Goal: Transaction & Acquisition: Purchase product/service

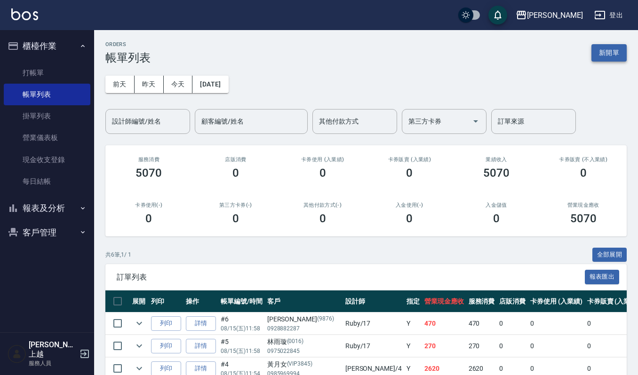
click at [599, 57] on button "新開單" at bounding box center [608, 52] width 35 height 17
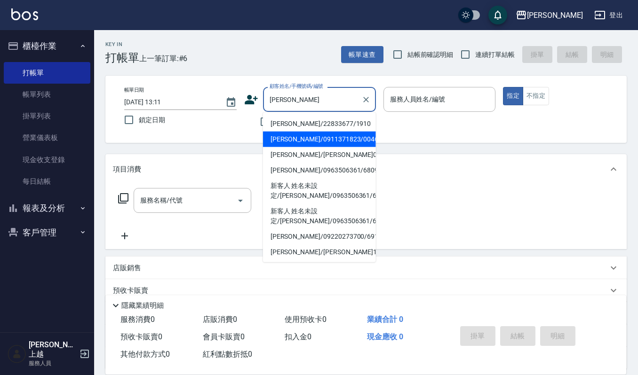
click at [300, 132] on li "[PERSON_NAME]/0911371823/0046" at bounding box center [319, 140] width 113 height 16
type input "[PERSON_NAME]/0911371823/0046"
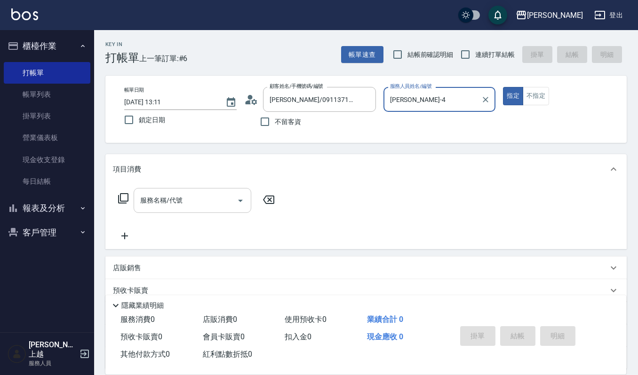
click at [187, 198] on input "服務名稱/代號" at bounding box center [185, 200] width 95 height 16
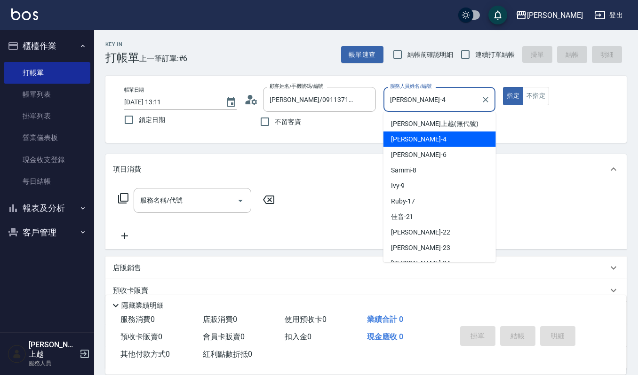
click at [440, 92] on input "[PERSON_NAME]-4" at bounding box center [433, 99] width 90 height 16
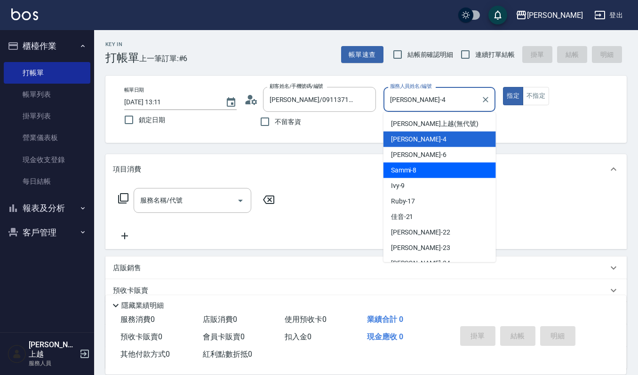
click at [421, 168] on div "Sammi -8" at bounding box center [439, 171] width 112 height 16
type input "Sammi-8"
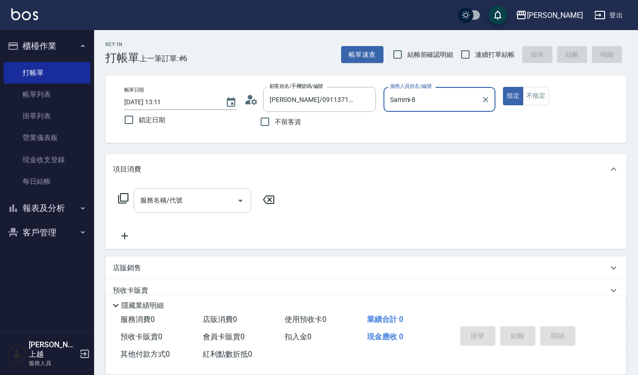
click at [229, 209] on input "服務名稱/代號" at bounding box center [185, 200] width 95 height 16
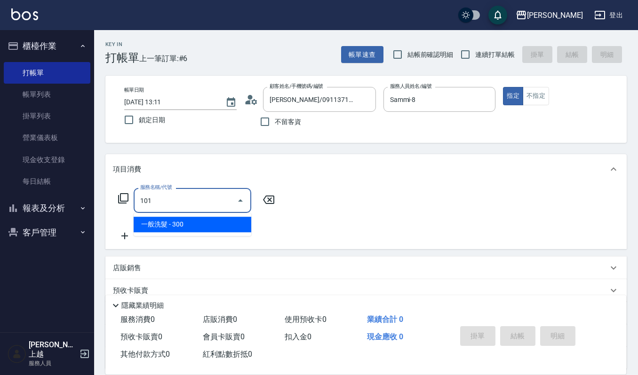
type input "一般洗髮(101)"
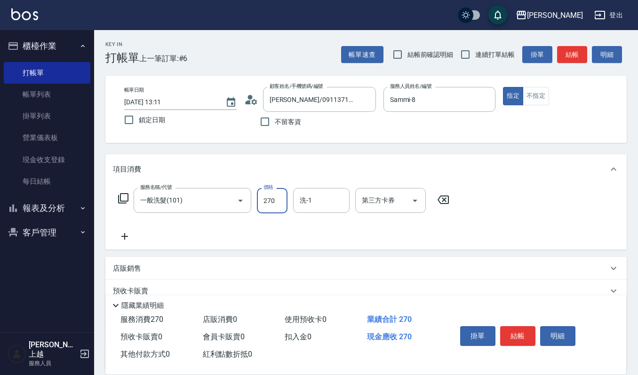
type input "270"
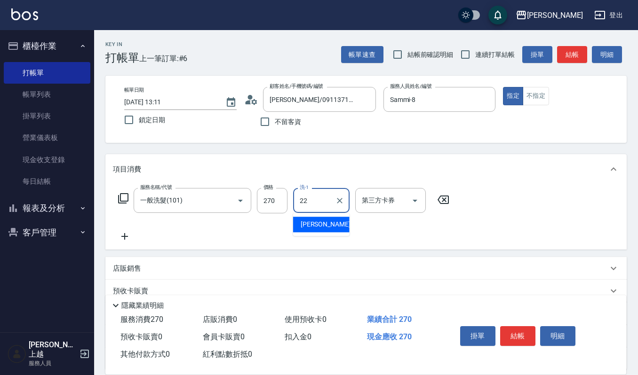
type input "宜芳-22"
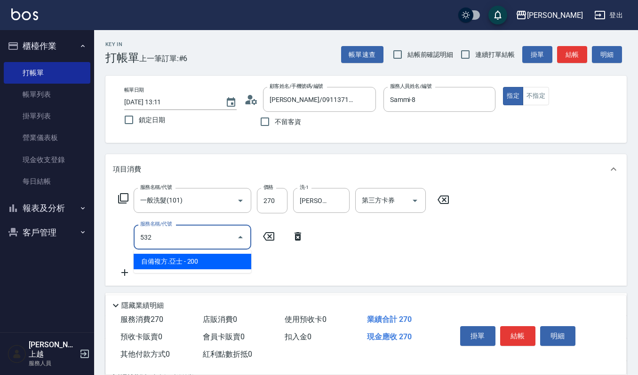
type input "自備複方.亞士(532)"
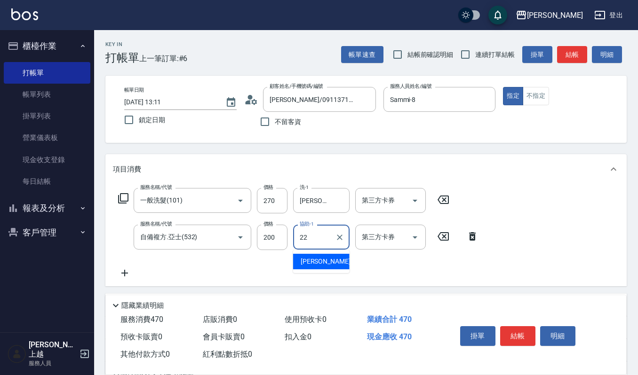
type input "宜芳-22"
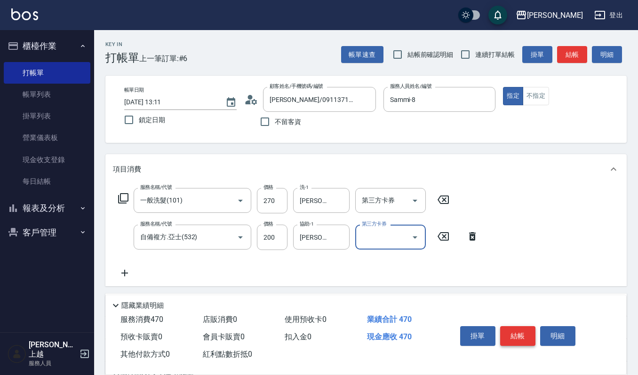
click at [518, 340] on button "結帳" at bounding box center [517, 336] width 35 height 20
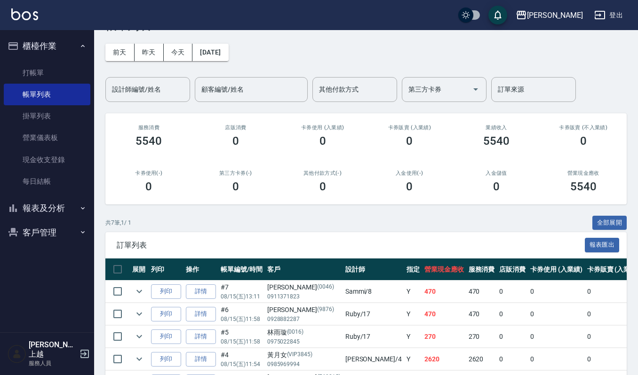
scroll to position [63, 0]
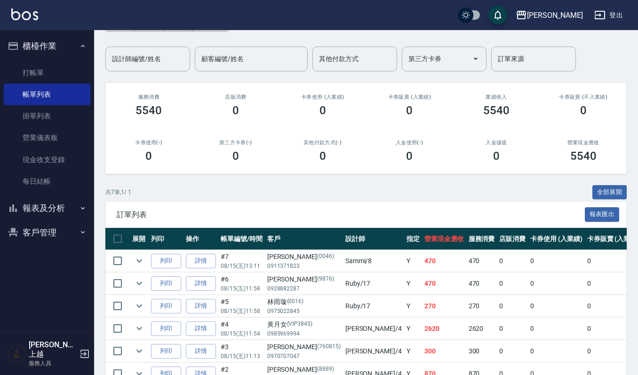
click at [281, 210] on span "訂單列表" at bounding box center [351, 214] width 468 height 9
click at [57, 71] on link "打帳單" at bounding box center [47, 73] width 87 height 22
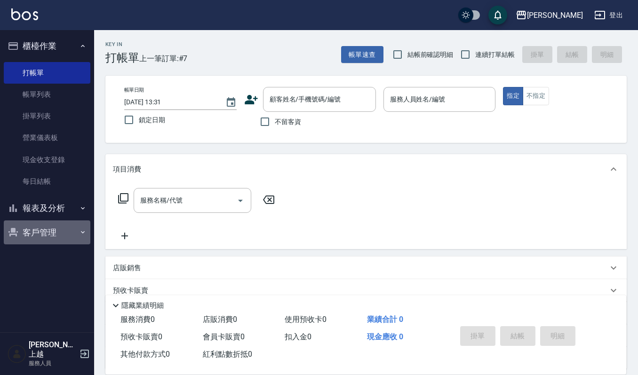
click at [39, 228] on button "客戶管理" at bounding box center [47, 233] width 87 height 24
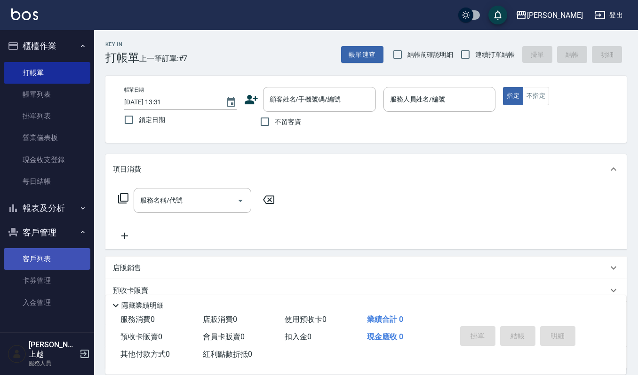
click at [63, 255] on link "客戶列表" at bounding box center [47, 259] width 87 height 22
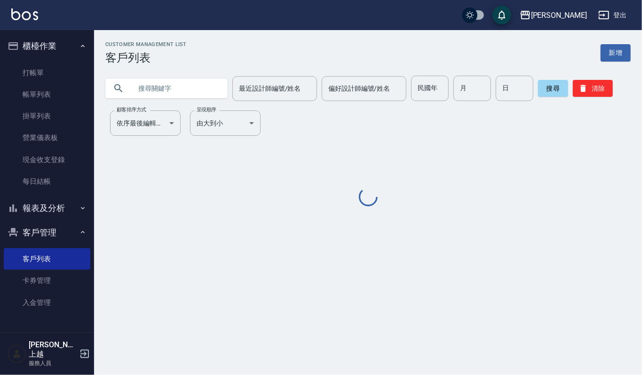
click at [172, 89] on input "text" at bounding box center [176, 88] width 88 height 25
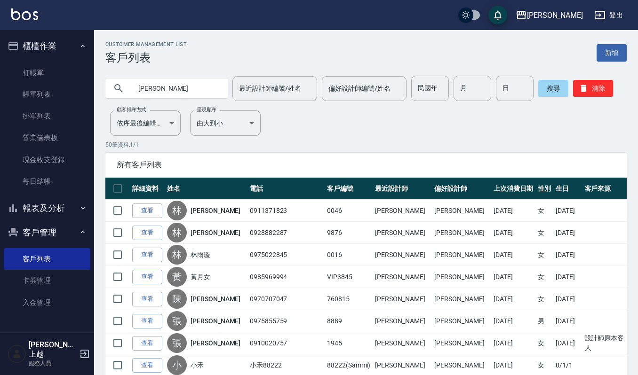
type input "洪淑"
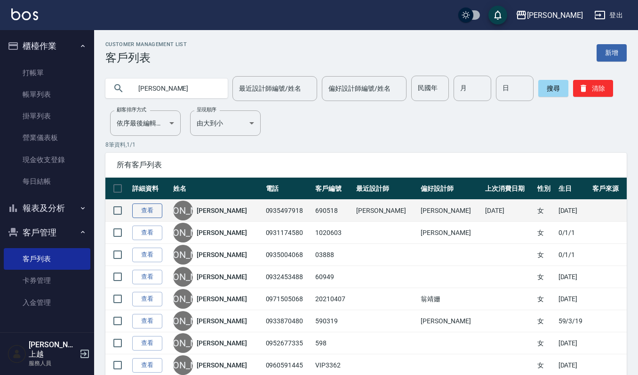
click at [149, 207] on link "查看" at bounding box center [147, 211] width 30 height 15
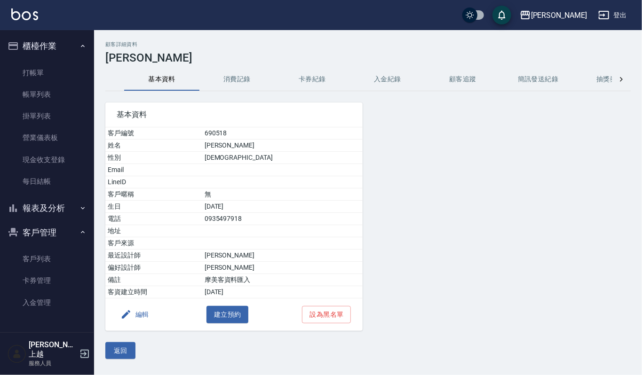
click at [247, 78] on button "消費記錄" at bounding box center [236, 79] width 75 height 23
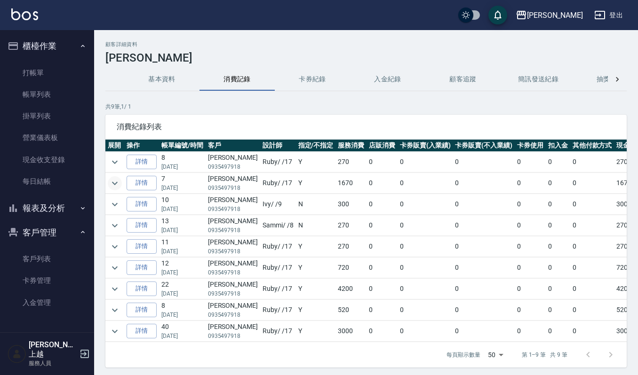
click at [116, 183] on icon "expand row" at bounding box center [115, 183] width 6 height 3
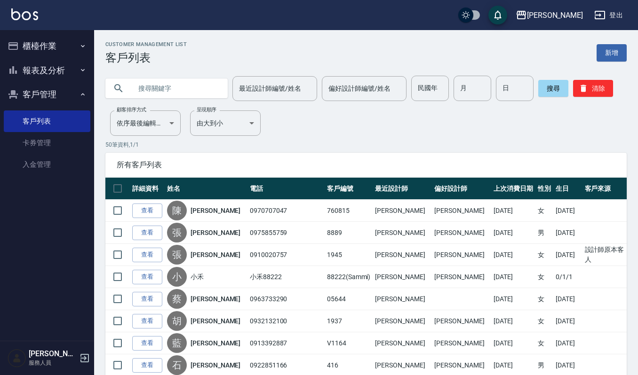
click at [56, 45] on button "櫃檯作業" at bounding box center [47, 46] width 87 height 24
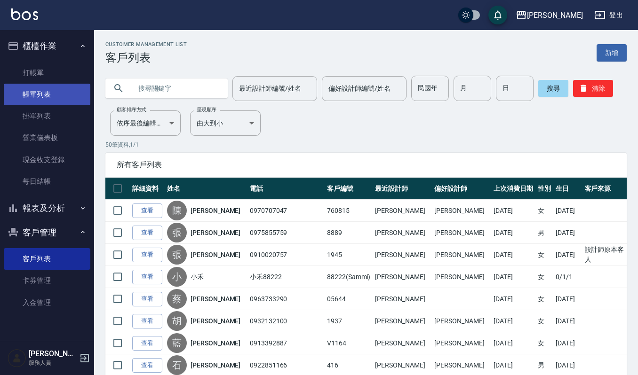
click at [46, 87] on link "帳單列表" at bounding box center [47, 95] width 87 height 22
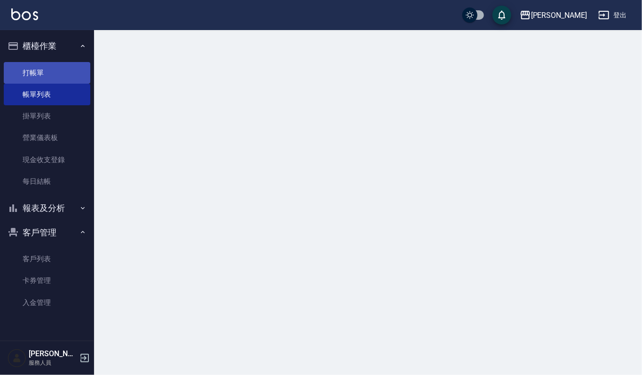
click at [53, 71] on link "打帳單" at bounding box center [47, 73] width 87 height 22
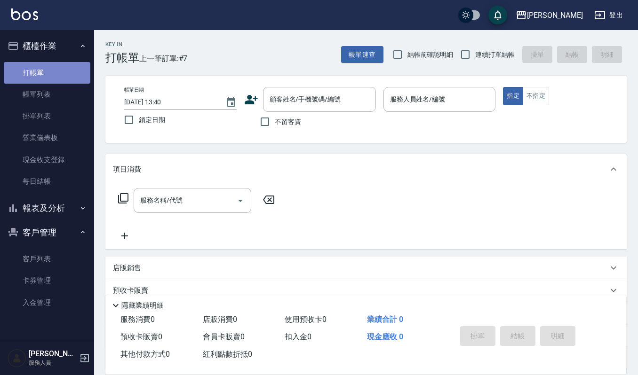
click at [47, 72] on link "打帳單" at bounding box center [47, 73] width 87 height 22
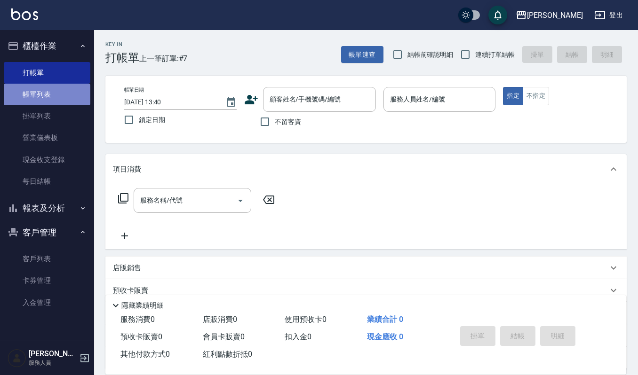
click at [47, 96] on link "帳單列表" at bounding box center [47, 95] width 87 height 22
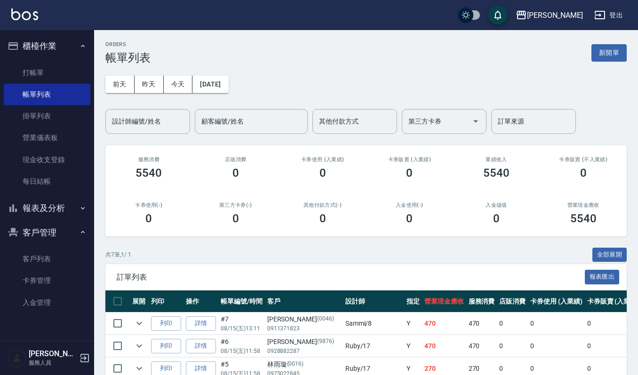
click at [63, 206] on button "報表及分析" at bounding box center [47, 208] width 87 height 24
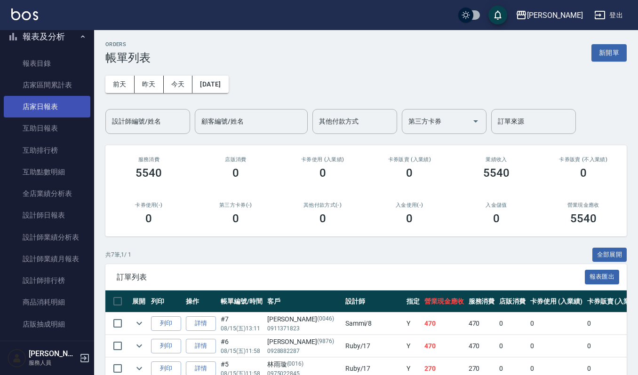
scroll to position [251, 0]
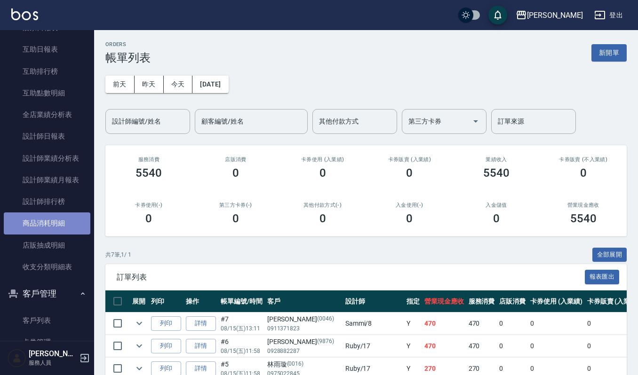
click at [63, 218] on link "商品消耗明細" at bounding box center [47, 224] width 87 height 22
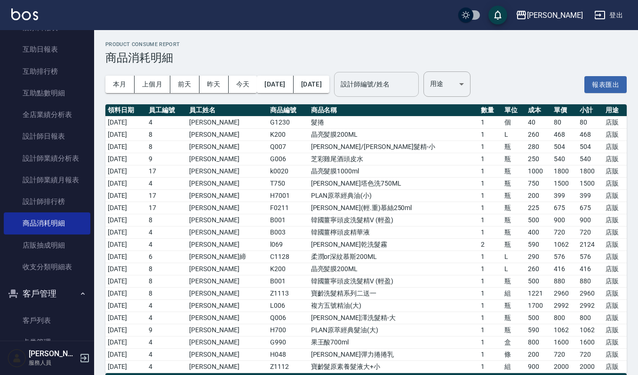
click at [414, 81] on input "設計師編號/姓名" at bounding box center [376, 84] width 76 height 16
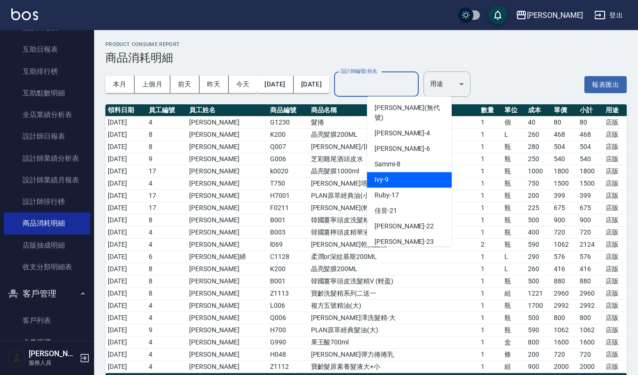
click at [400, 172] on div "Ivy -9" at bounding box center [409, 180] width 85 height 16
type input "Ivy-9"
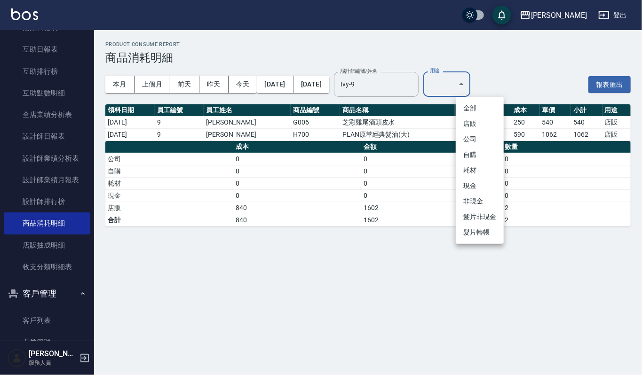
click at [465, 80] on body "上越傑森 登出 櫃檯作業 打帳單 帳單列表 掛單列表 營業儀表板 現金收支登錄 每日結帳 報表及分析 報表目錄 店家區間累計表 店家日報表 互助日報表 互助排…" at bounding box center [321, 187] width 642 height 375
click at [479, 153] on li "自購" at bounding box center [480, 155] width 48 height 16
type input "自購"
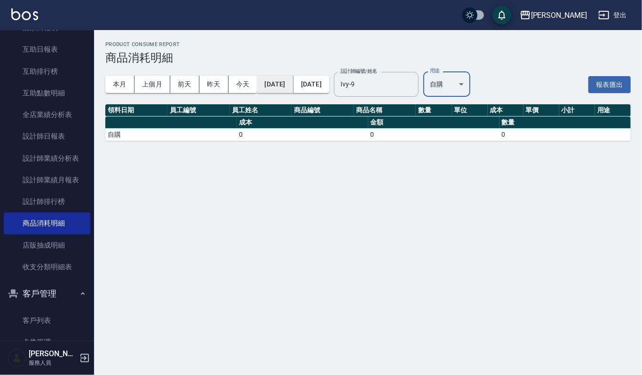
click at [283, 86] on button "2025/08/01" at bounding box center [275, 84] width 36 height 17
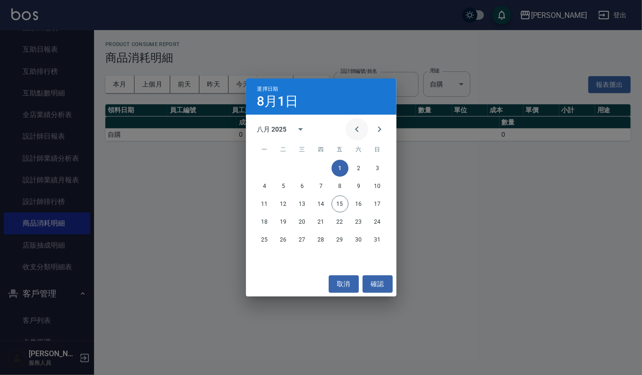
click at [355, 123] on button "Previous month" at bounding box center [357, 129] width 23 height 23
click at [355, 122] on button "Previous month" at bounding box center [357, 129] width 23 height 23
click at [320, 167] on button "1" at bounding box center [321, 168] width 17 height 17
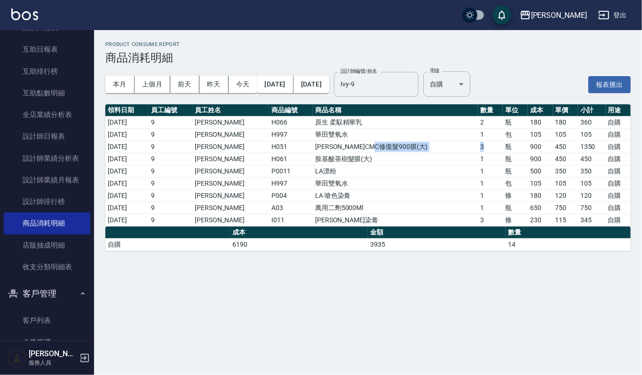
drag, startPoint x: 443, startPoint y: 151, endPoint x: 482, endPoint y: 147, distance: 38.9
click at [482, 147] on tr "2025/06/30 9 蘇真儀 H051 荷昀CMC修復髮900膜(大) 3 瓶 900 450 1350 自購" at bounding box center [367, 147] width 525 height 12
click at [503, 149] on td "瓶" at bounding box center [515, 147] width 25 height 12
drag, startPoint x: 431, startPoint y: 154, endPoint x: 463, endPoint y: 155, distance: 32.5
click at [463, 155] on tr "2025/06/30 9 蘇真儀 H061 胺基酸茶樹髮膜(大) 1 瓶 900 450 450 自購" at bounding box center [367, 159] width 525 height 12
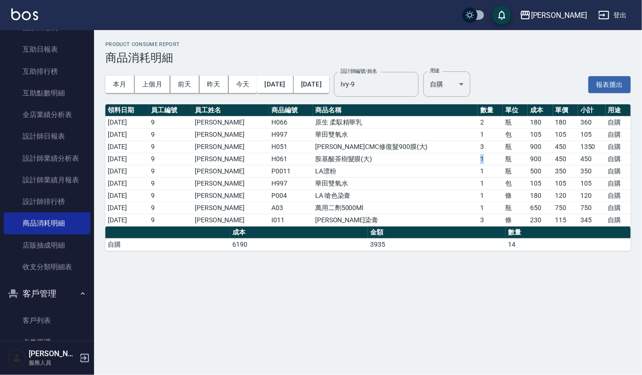
click at [478, 155] on td "1" at bounding box center [490, 159] width 25 height 12
click at [414, 82] on icon "Clear" at bounding box center [408, 84] width 9 height 9
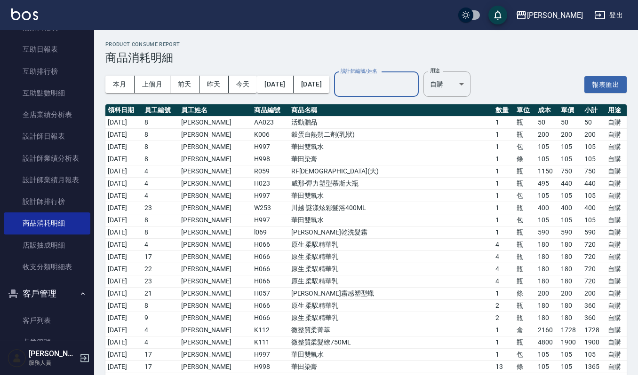
click at [414, 88] on input "設計師編號/姓名" at bounding box center [376, 84] width 76 height 16
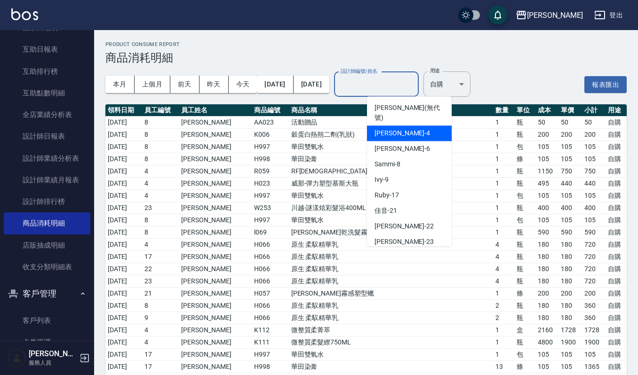
click at [401, 141] on div "Joalin -6" at bounding box center [409, 149] width 85 height 16
type input "Joalin-6"
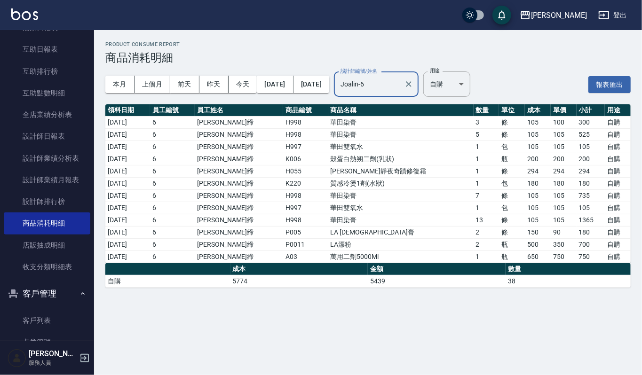
click at [414, 83] on icon "Clear" at bounding box center [408, 84] width 9 height 9
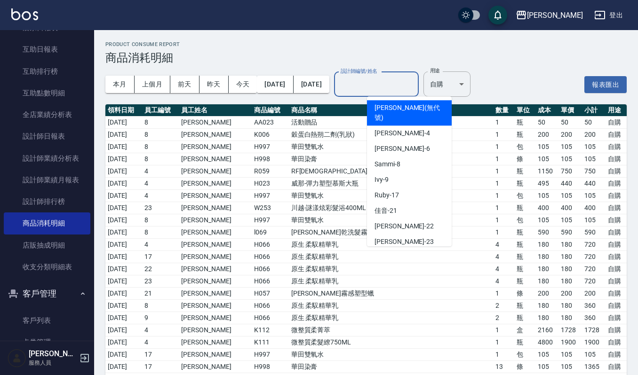
click at [414, 83] on input "設計師編號/姓名" at bounding box center [376, 84] width 76 height 16
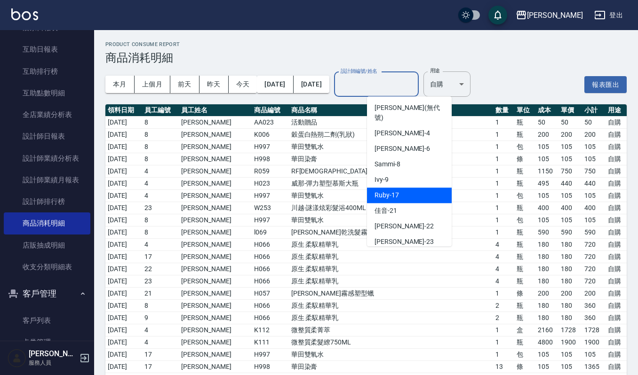
click at [394, 191] on span "Ruby -17" at bounding box center [386, 196] width 24 height 10
type input "Ruby-17"
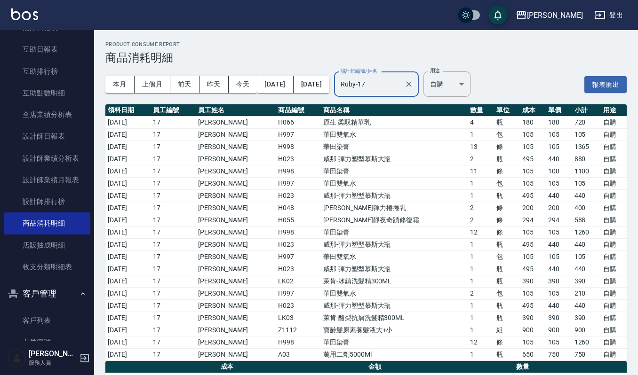
scroll to position [24, 0]
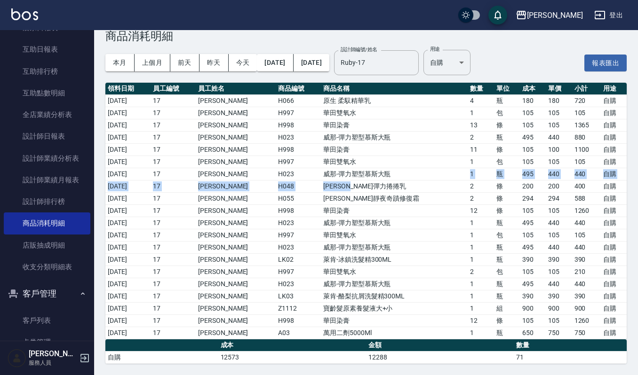
drag, startPoint x: 397, startPoint y: 175, endPoint x: 366, endPoint y: 180, distance: 31.3
click at [366, 180] on tbody "2025/05/10 17 黃宥蓁 H066 原生 柔馭精華乳 4 瓶 180 180 720 自購 2025/05/31 17 黃宥蓁 H997 華田雙氧水…" at bounding box center [365, 217] width 521 height 245
click at [390, 193] on td "荷昀靜夜奇蹟修復霜" at bounding box center [394, 198] width 147 height 12
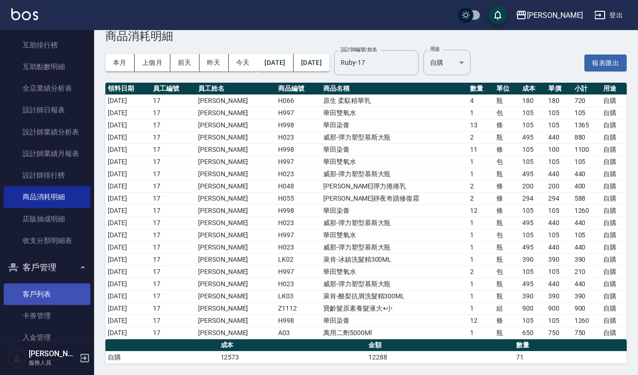
scroll to position [300, 0]
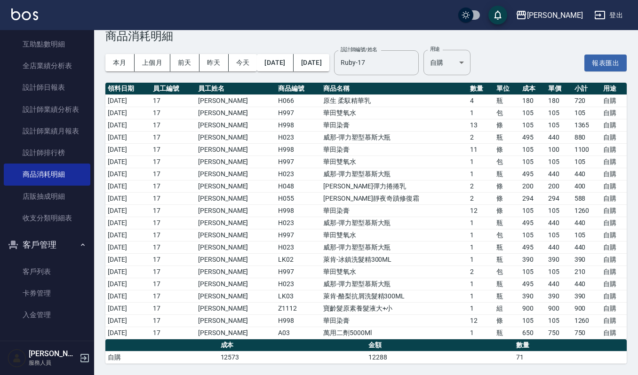
click at [68, 281] on link "客戶列表" at bounding box center [47, 272] width 87 height 22
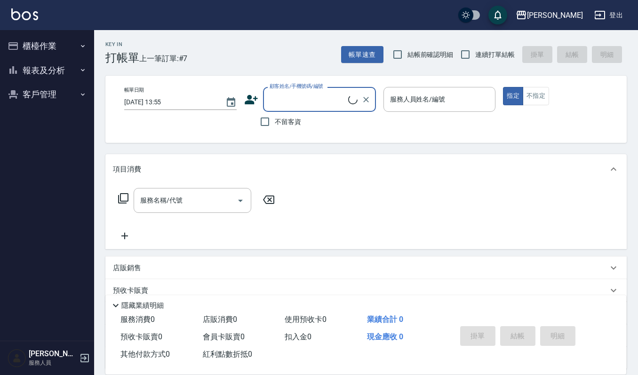
click at [305, 95] on input "顧客姓名/手機號碼/編號" at bounding box center [307, 99] width 81 height 16
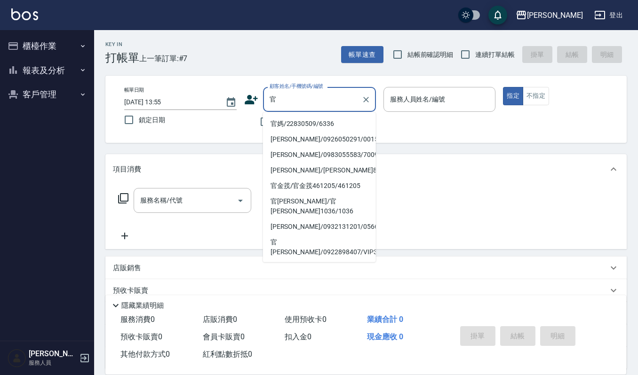
click at [310, 115] on ul "官媽/22830509/6336 [PERSON_NAME]/0926050291/00154 [PERSON_NAME]/0983055583/700902…" at bounding box center [319, 187] width 113 height 150
click at [310, 117] on li "官媽/22830509/6336" at bounding box center [319, 124] width 113 height 16
type input "官媽/22830509/6336"
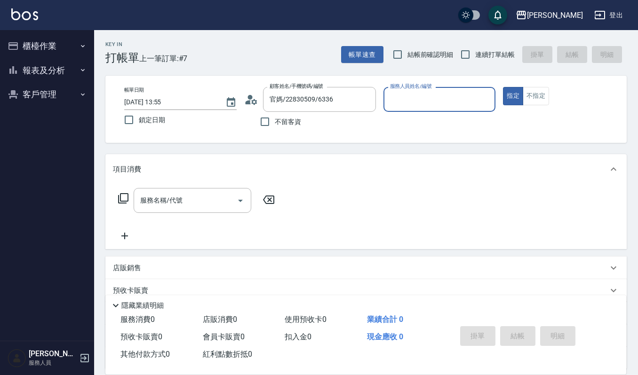
type input "Sammi-8"
click at [196, 191] on div "服務名稱/代號" at bounding box center [193, 200] width 118 height 25
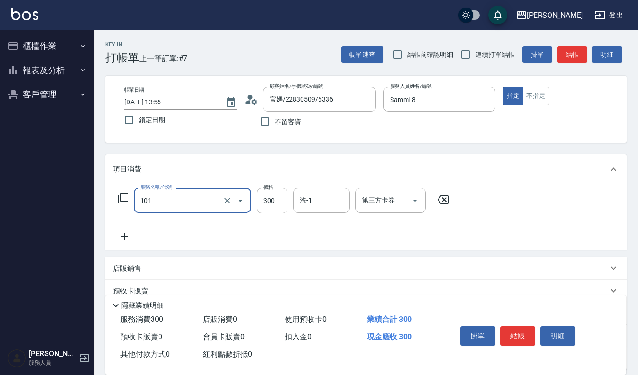
type input "一般洗髮(101)"
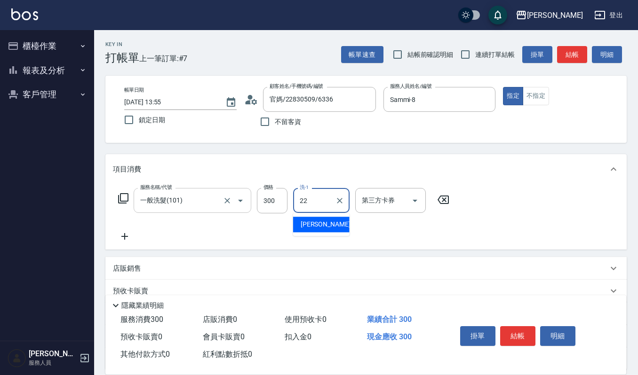
type input "[PERSON_NAME]-22"
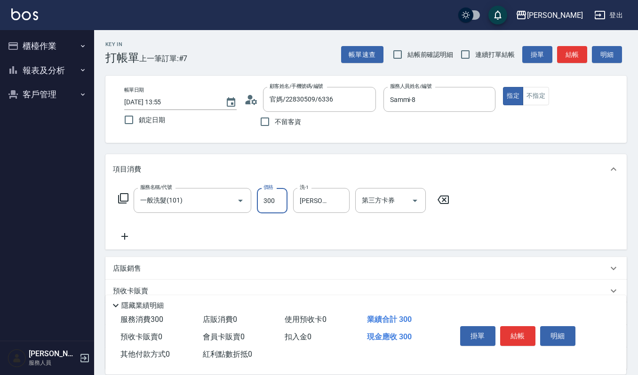
click at [276, 207] on input "300" at bounding box center [272, 200] width 31 height 25
type input "270"
click at [514, 337] on button "結帳" at bounding box center [517, 336] width 35 height 20
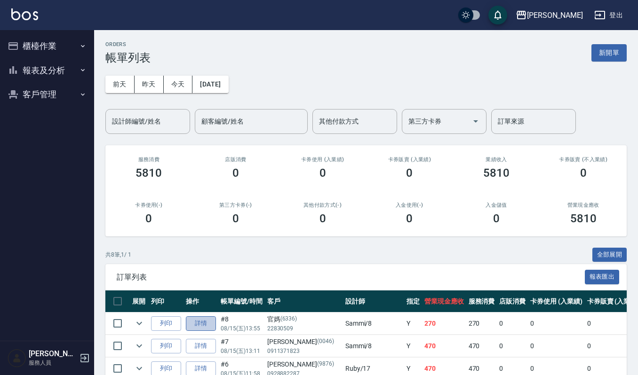
click at [206, 322] on link "詳情" at bounding box center [201, 324] width 30 height 15
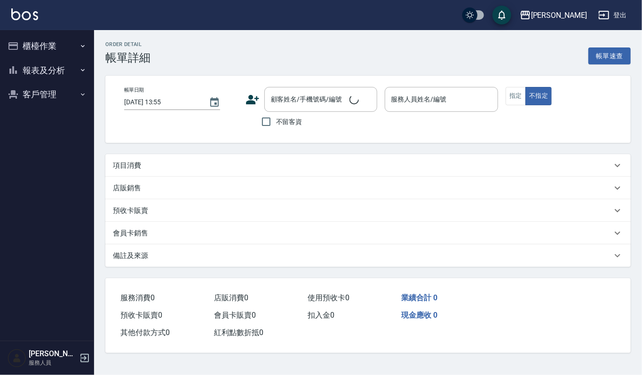
type input "Sammi-8"
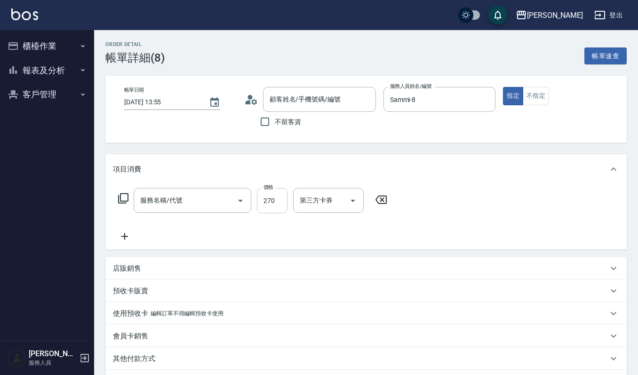
type input "官媽/22830509/6336"
type input "一般洗髮(101)"
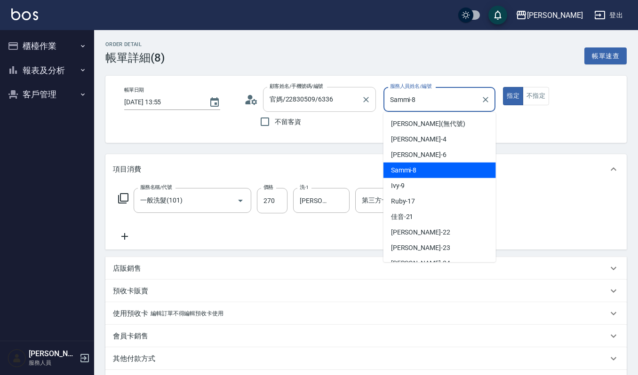
drag, startPoint x: 437, startPoint y: 104, endPoint x: 282, endPoint y: 98, distance: 154.4
click at [282, 98] on div "帳單日期 2025/08/15 13:55 顧客姓名/手機號碼/編號 官媽/22830509/6336 顧客姓名/手機號碼/編號 不留客資 服務人員姓名/編號…" at bounding box center [366, 109] width 499 height 45
type input "Joalin-6"
type button "true"
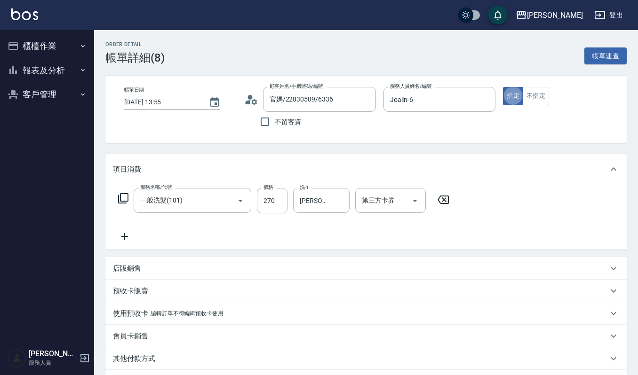
scroll to position [117, 0]
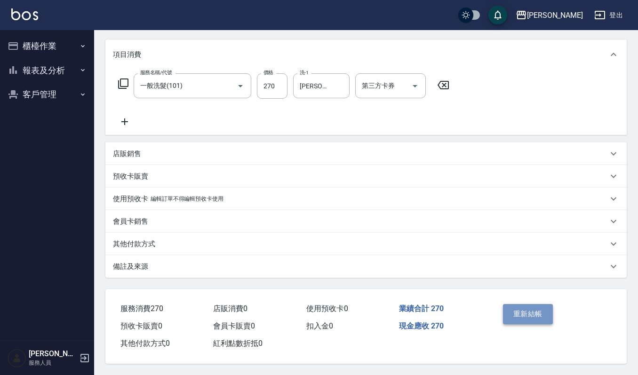
click at [541, 315] on button "重新結帳" at bounding box center [528, 314] width 50 height 20
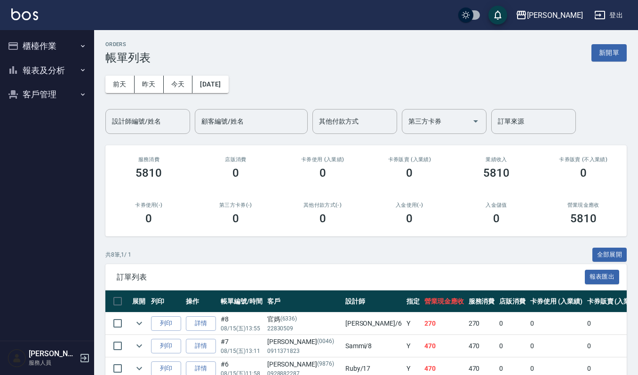
click at [42, 43] on button "櫃檯作業" at bounding box center [47, 46] width 87 height 24
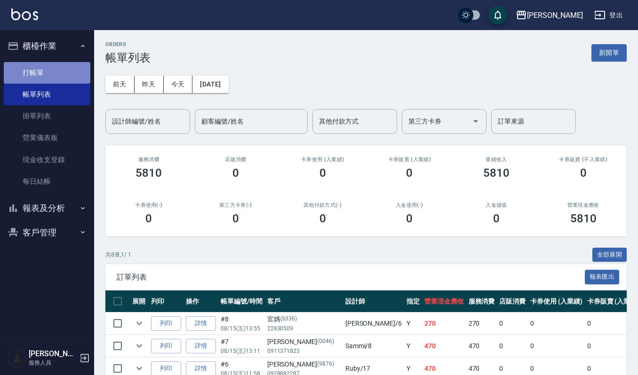
click at [54, 69] on link "打帳單" at bounding box center [47, 73] width 87 height 22
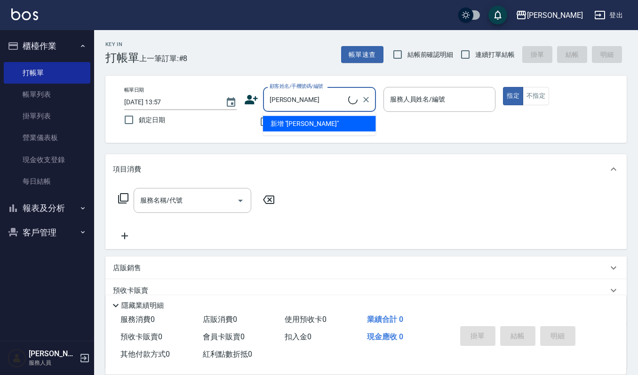
type input "蔡美玲/蔡美玲57130/57130"
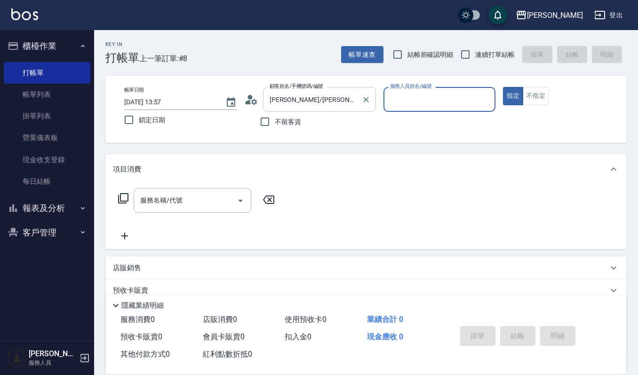
click at [503, 87] on button "指定" at bounding box center [513, 96] width 20 height 18
type input "Ruby-17"
type button "true"
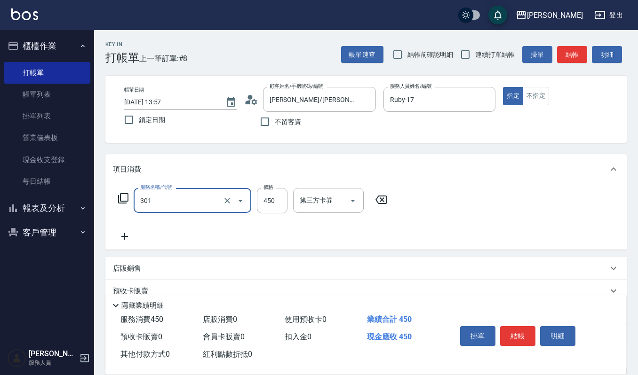
type input "創意剪髮(301)"
type input "360"
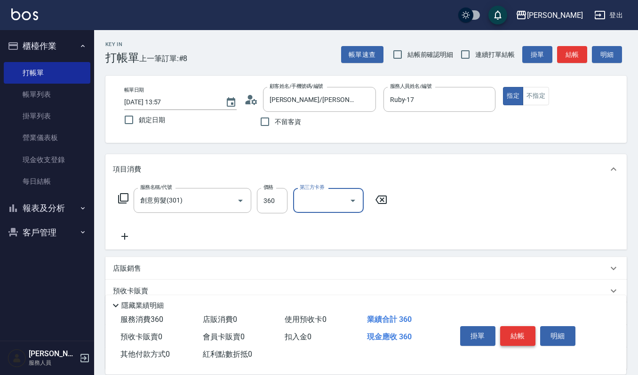
click at [524, 333] on button "結帳" at bounding box center [517, 336] width 35 height 20
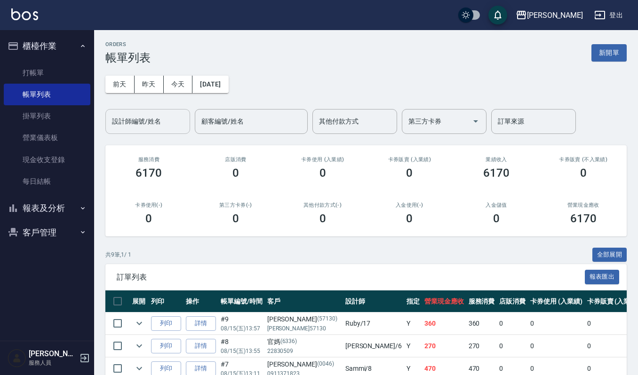
click at [159, 113] on input "設計師編號/姓名" at bounding box center [148, 121] width 76 height 16
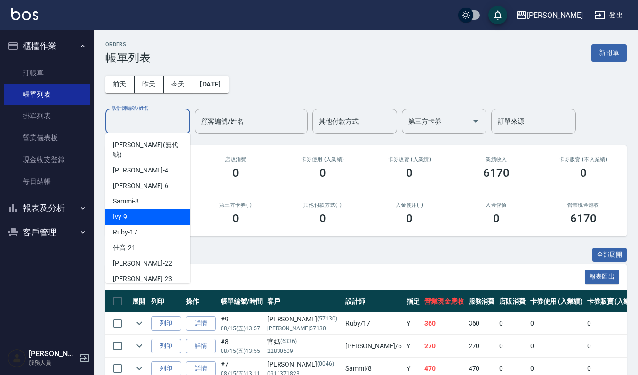
click at [169, 212] on div "Ivy -9" at bounding box center [147, 217] width 85 height 16
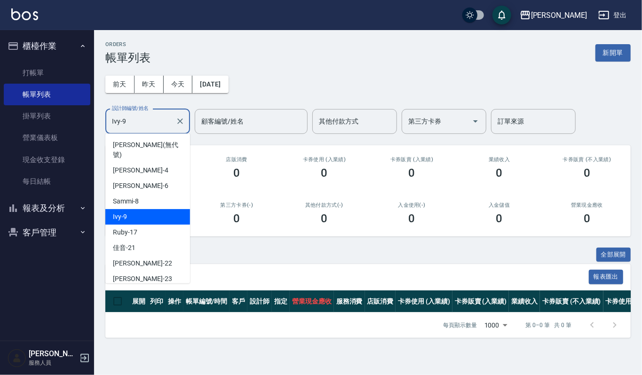
drag, startPoint x: 153, startPoint y: 117, endPoint x: 151, endPoint y: 143, distance: 25.9
click at [153, 120] on input "Ivy-9" at bounding box center [141, 121] width 62 height 16
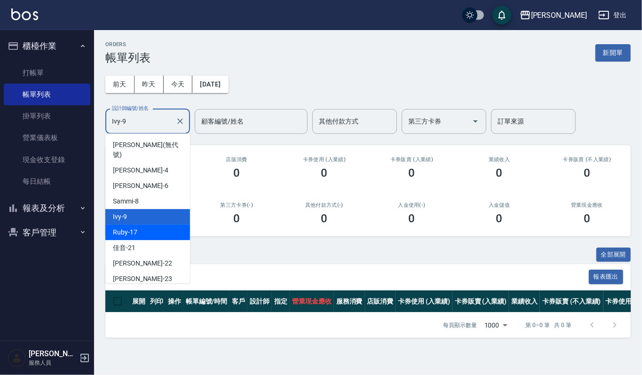
click at [159, 225] on div "Ruby -17" at bounding box center [147, 233] width 85 height 16
type input "Ruby-17"
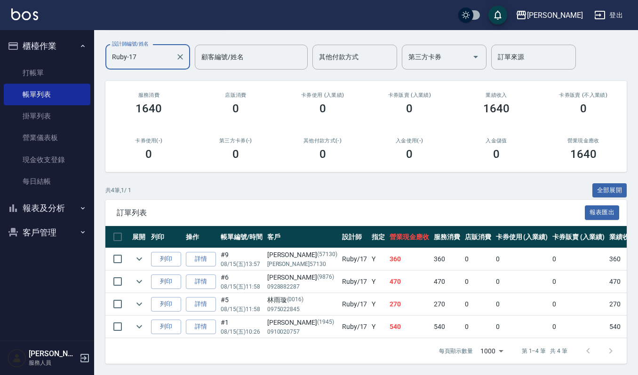
scroll to position [75, 0]
click at [42, 74] on link "打帳單" at bounding box center [47, 73] width 87 height 22
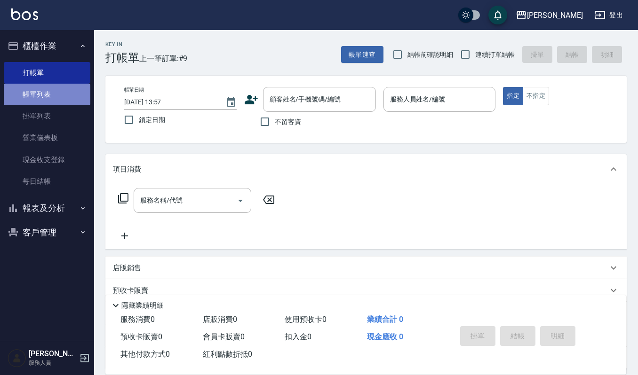
click at [72, 89] on link "帳單列表" at bounding box center [47, 95] width 87 height 22
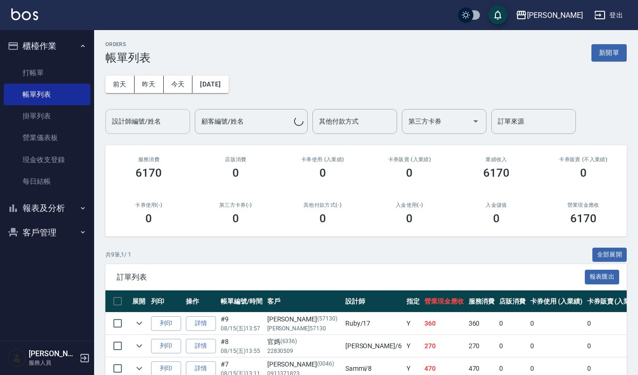
click at [165, 120] on input "設計師編號/姓名" at bounding box center [148, 121] width 76 height 16
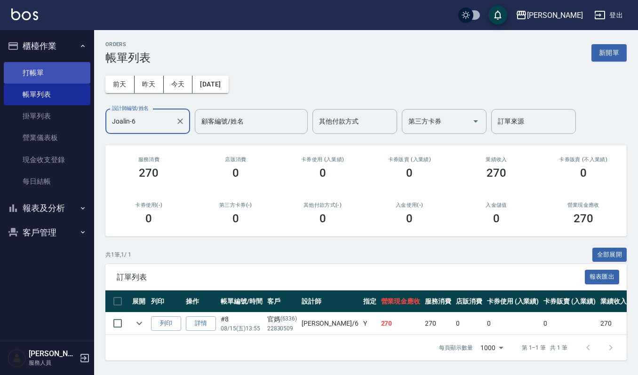
type input "Joalin-6"
click at [60, 73] on link "打帳單" at bounding box center [47, 73] width 87 height 22
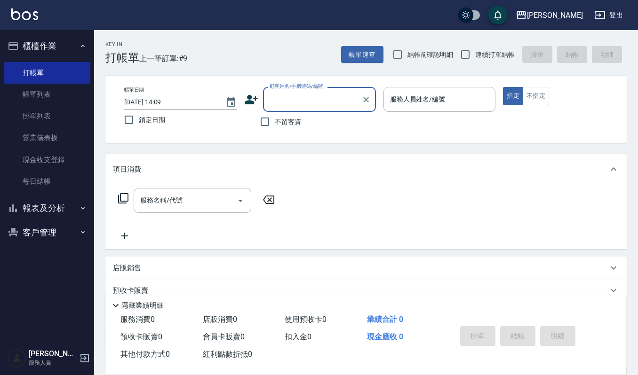
click at [292, 103] on input "顧客姓名/手機號碼/編號" at bounding box center [312, 99] width 90 height 16
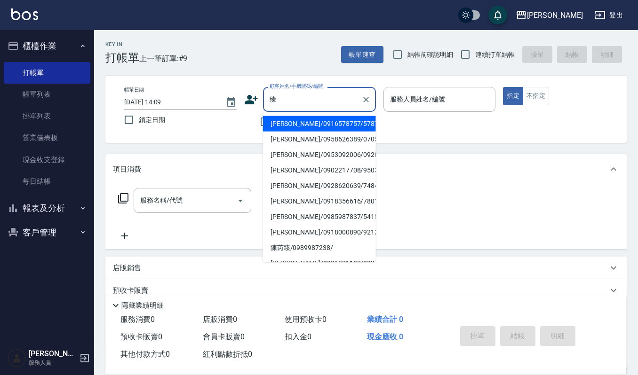
click at [341, 123] on li "林臻誼/0916578757/578757" at bounding box center [319, 124] width 113 height 16
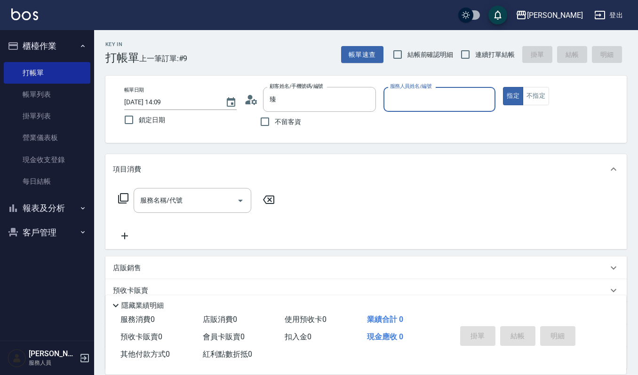
type input "林臻誼/0916578757/578757"
type input "Joalin-6"
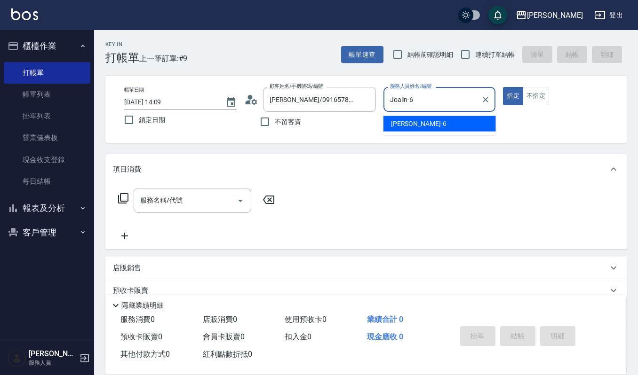
type button "true"
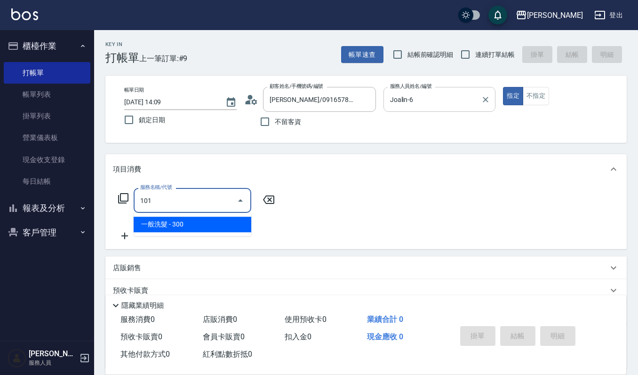
type input "一般洗髮(101)"
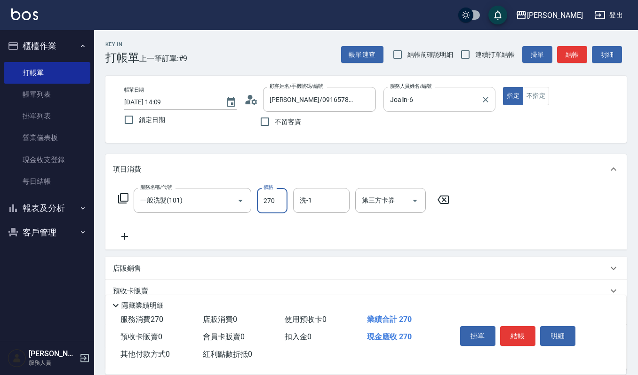
type input "270"
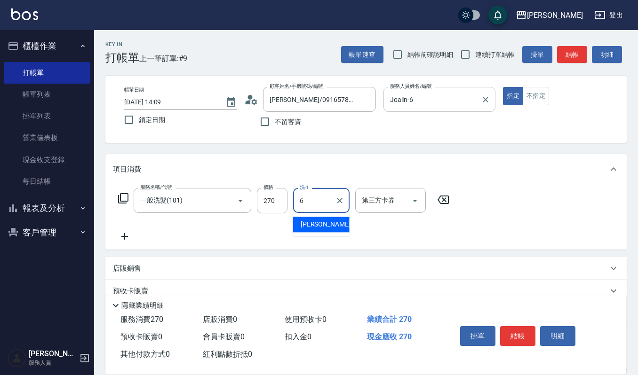
type input "Joalin-6"
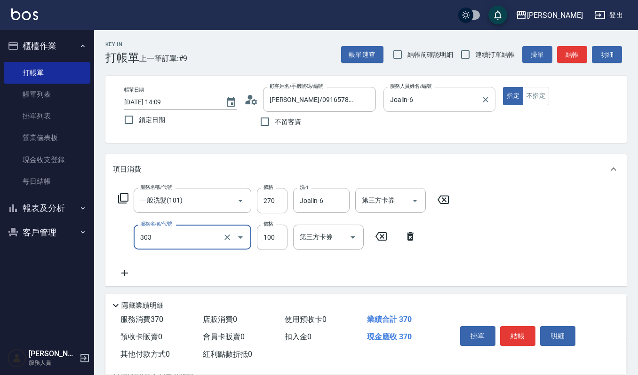
type input "修瀏海(303)"
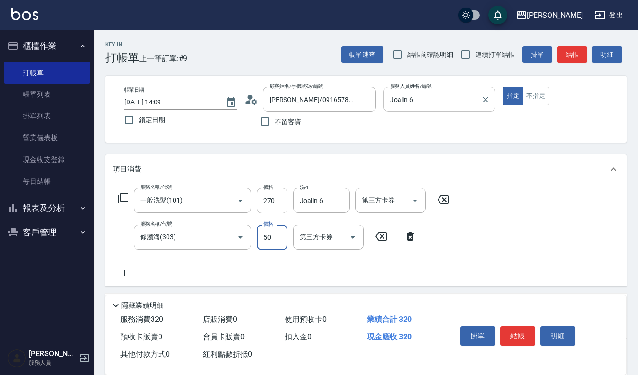
type input "50"
click at [527, 336] on button "結帳" at bounding box center [517, 336] width 35 height 20
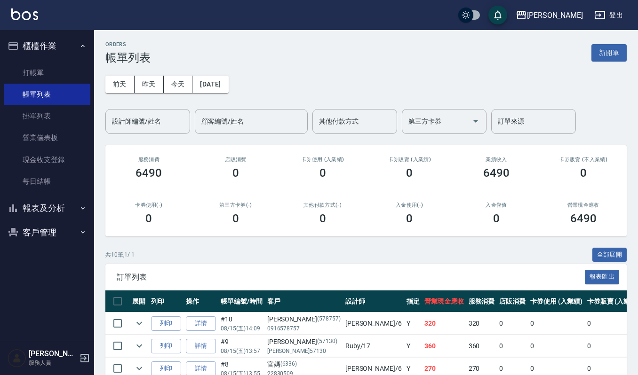
click at [154, 123] on input "設計師編號/姓名" at bounding box center [148, 121] width 76 height 16
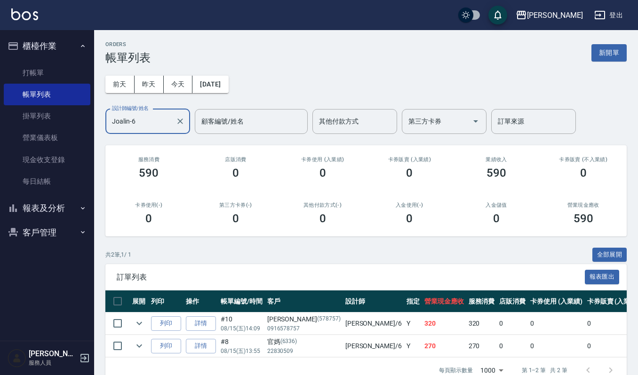
scroll to position [29, 0]
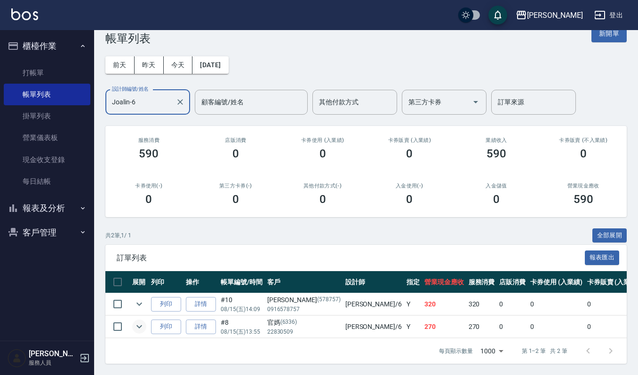
type input "Joalin-6"
click at [138, 321] on icon "expand row" at bounding box center [139, 326] width 11 height 11
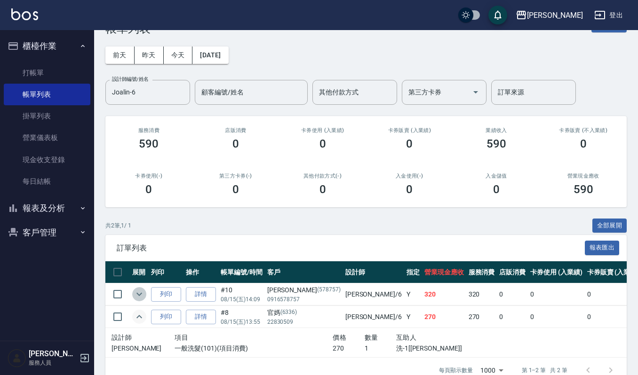
click at [142, 294] on icon "expand row" at bounding box center [139, 294] width 11 height 11
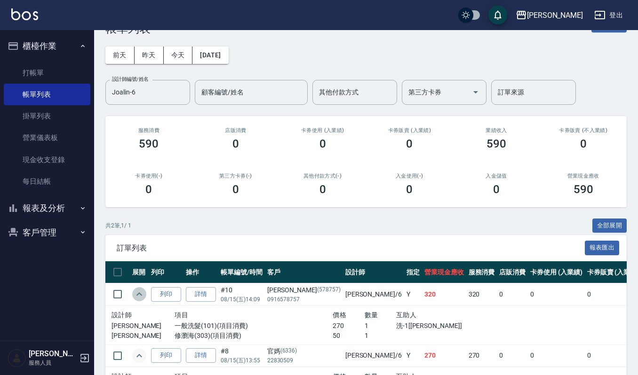
click at [142, 294] on icon "expand row" at bounding box center [139, 294] width 11 height 11
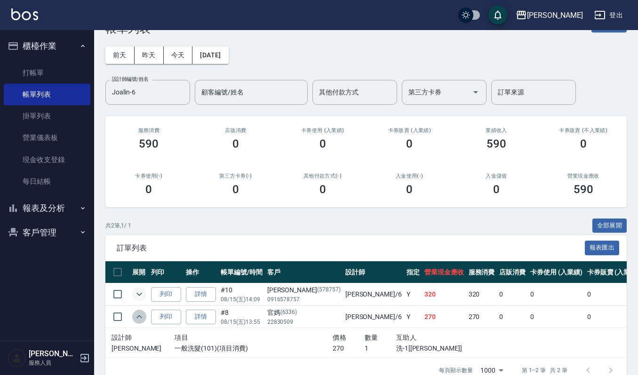
click at [136, 318] on icon "expand row" at bounding box center [139, 316] width 11 height 11
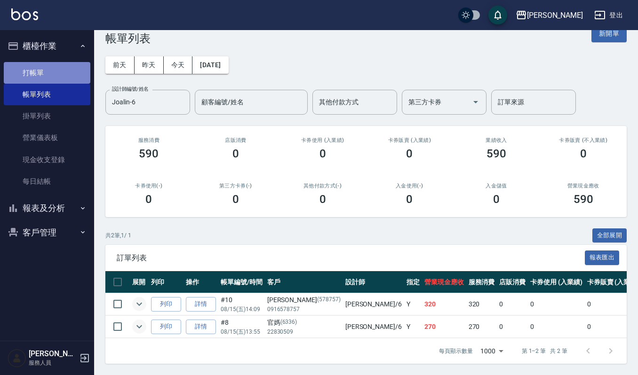
click at [48, 78] on link "打帳單" at bounding box center [47, 73] width 87 height 22
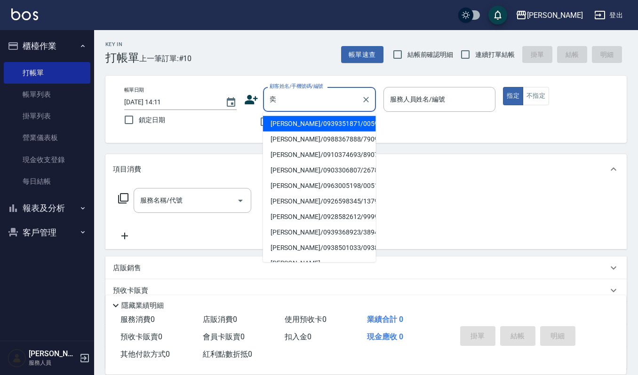
click at [311, 165] on li "林奕偉/0903306807/2678" at bounding box center [319, 171] width 113 height 16
type input "林奕偉/0903306807/2678"
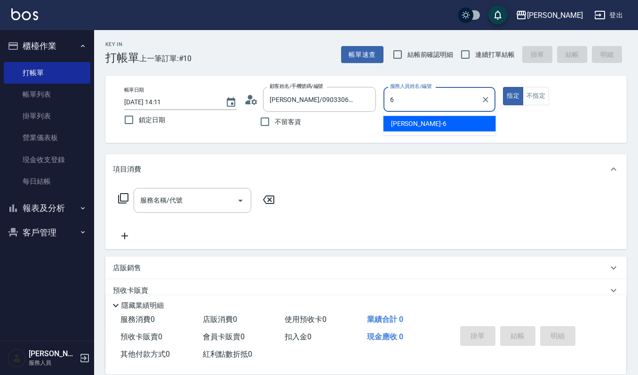
type input "Joalin-6"
type button "true"
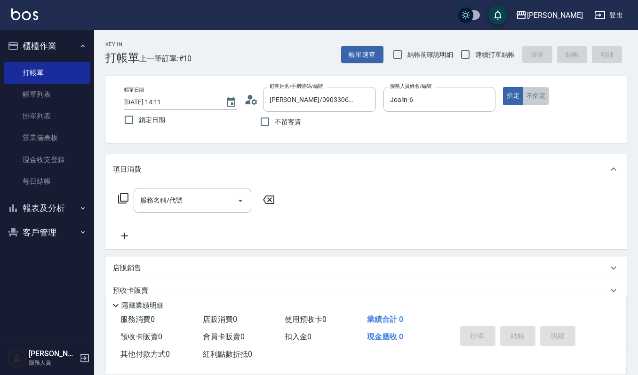
click at [533, 101] on button "不指定" at bounding box center [536, 96] width 26 height 18
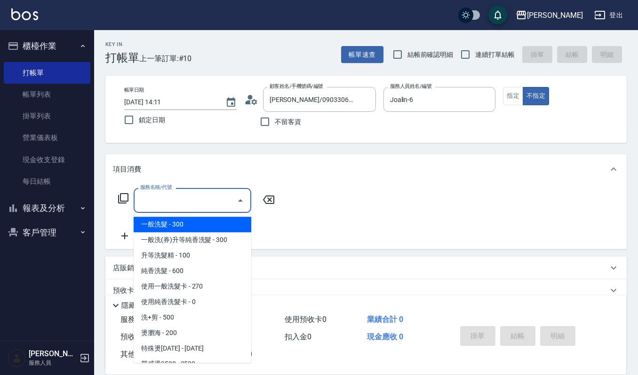
click at [166, 197] on input "服務名稱/代號" at bounding box center [185, 200] width 95 height 16
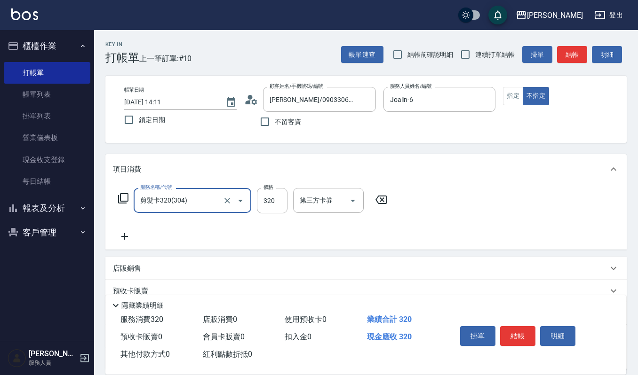
type input "剪髮卡320(304)"
click at [231, 201] on icon "Clear" at bounding box center [227, 200] width 9 height 9
type input "創意剪髮(301)"
type input "405"
click at [519, 337] on button "結帳" at bounding box center [517, 336] width 35 height 20
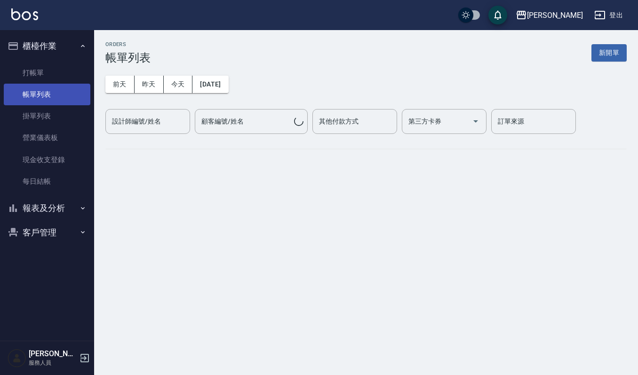
click at [51, 88] on link "帳單列表" at bounding box center [47, 95] width 87 height 22
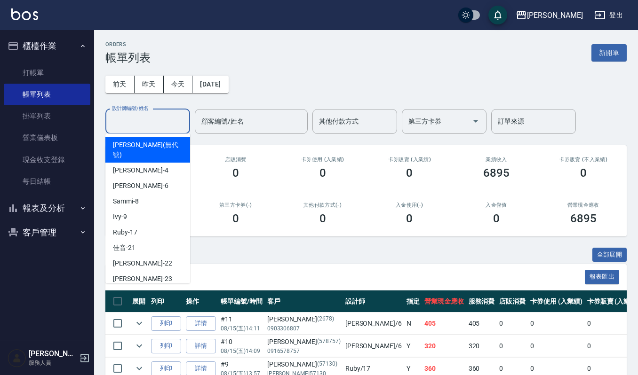
click at [140, 114] on input "設計師編號/姓名" at bounding box center [148, 121] width 76 height 16
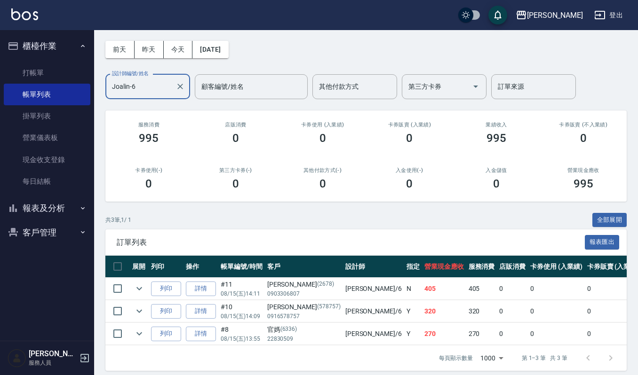
scroll to position [52, 0]
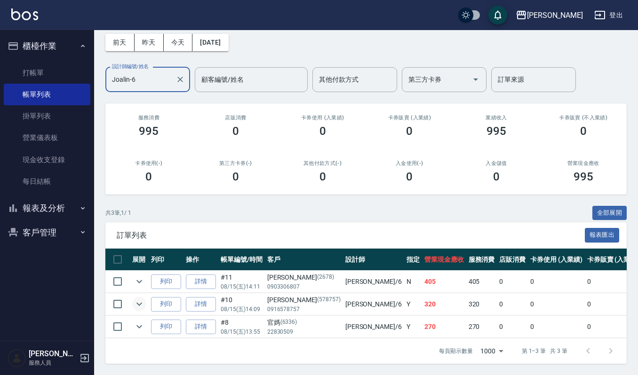
type input "Joalin-6"
click at [138, 303] on icon "expand row" at bounding box center [139, 304] width 6 height 3
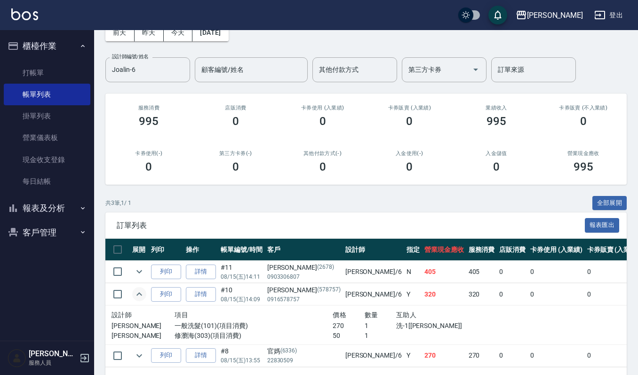
click at [138, 294] on icon "expand row" at bounding box center [139, 294] width 6 height 3
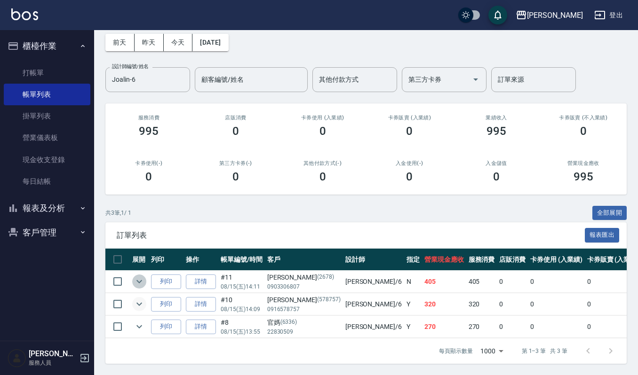
click at [138, 276] on icon "expand row" at bounding box center [139, 281] width 11 height 11
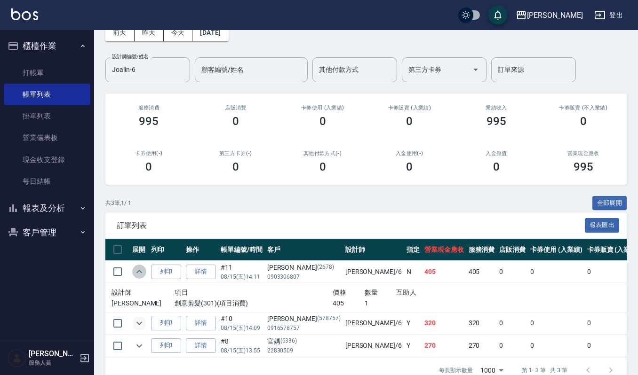
click at [138, 271] on icon "expand row" at bounding box center [139, 271] width 11 height 11
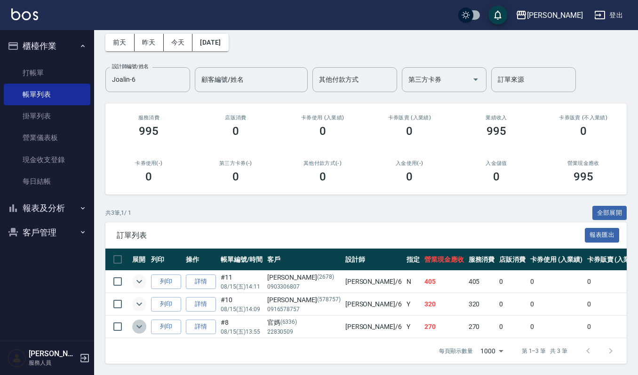
click at [135, 321] on icon "expand row" at bounding box center [139, 326] width 11 height 11
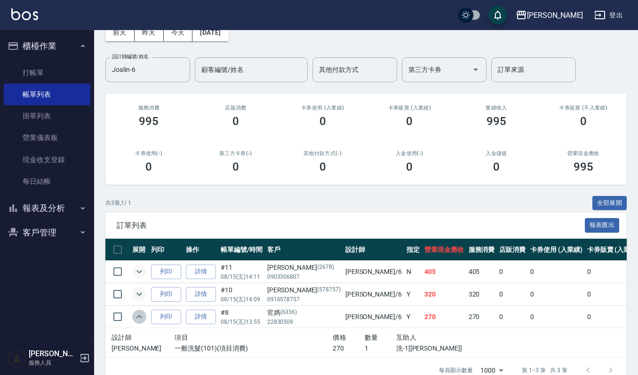
click at [135, 318] on icon "expand row" at bounding box center [139, 316] width 11 height 11
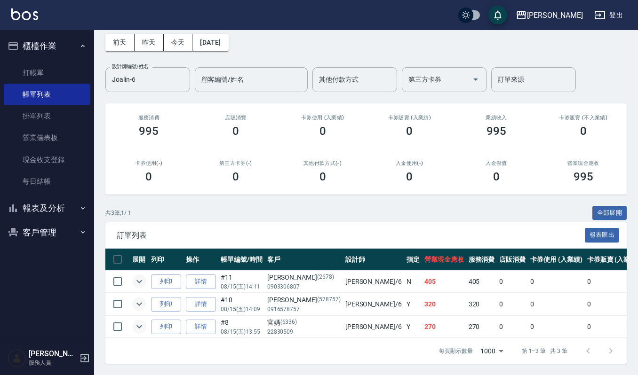
click at [135, 299] on icon "expand row" at bounding box center [139, 304] width 11 height 11
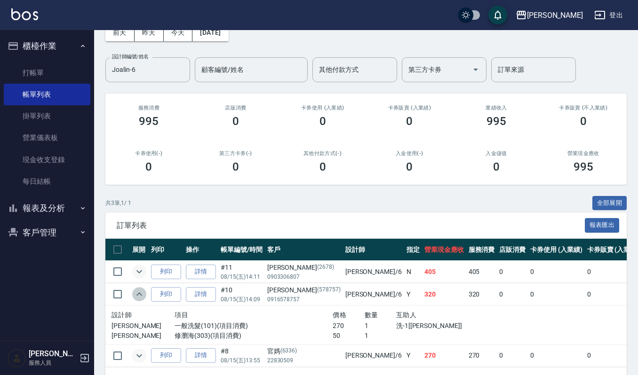
click at [135, 296] on icon "expand row" at bounding box center [139, 294] width 11 height 11
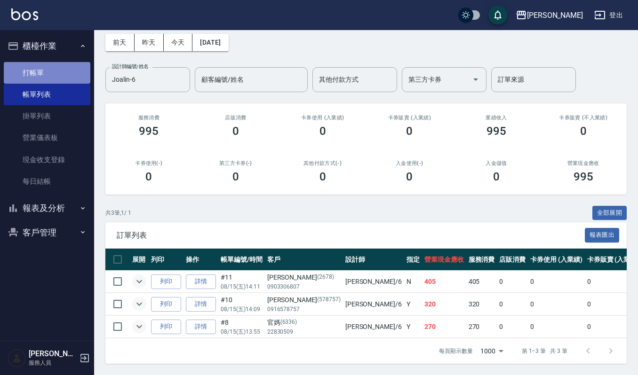
click at [31, 72] on link "打帳單" at bounding box center [47, 73] width 87 height 22
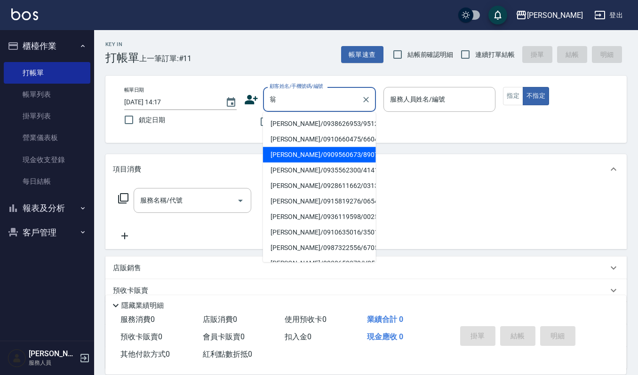
type input "翁靖姍/0909560673/890704"
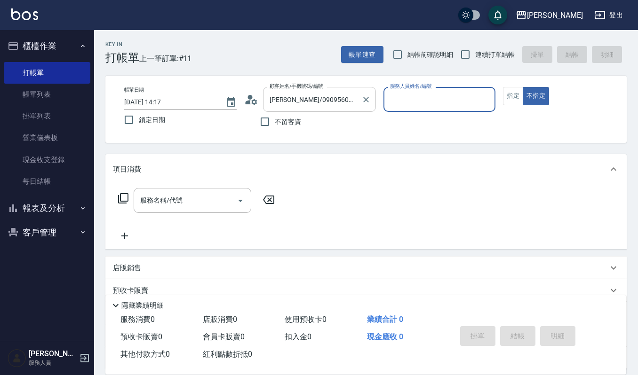
type input "陳孟婕-48"
click at [365, 95] on icon "Clear" at bounding box center [365, 99] width 9 height 9
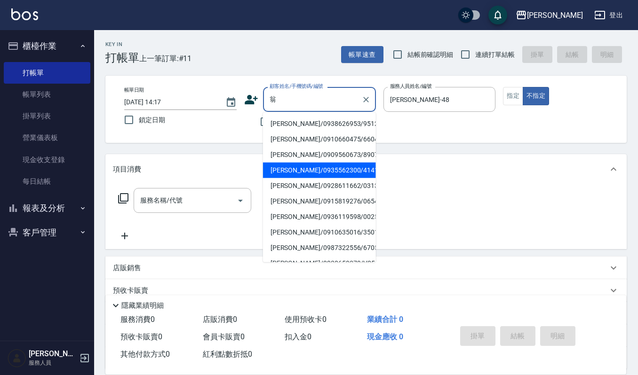
type input "翁日晴/0935562300/4141"
type input "Ruby-17"
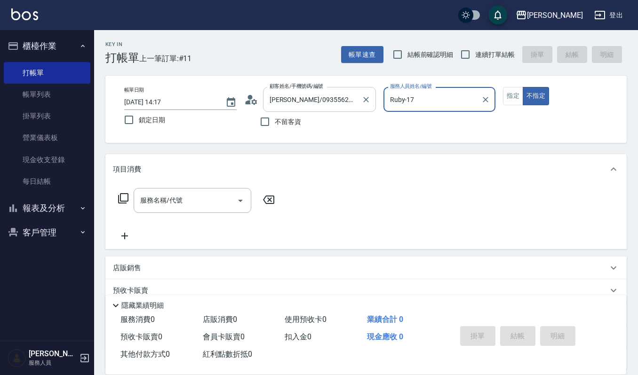
click at [523, 87] on button "不指定" at bounding box center [536, 96] width 26 height 18
type button "false"
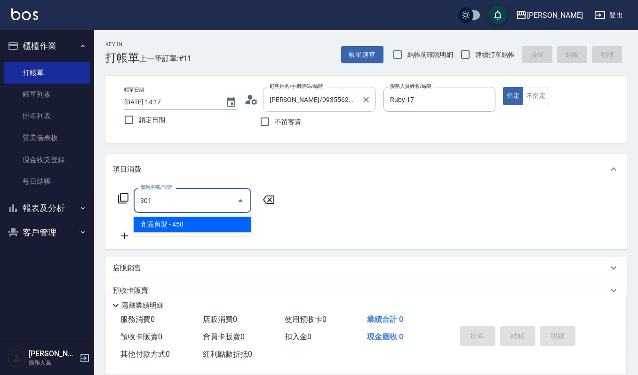
type input "創意剪髮(301)"
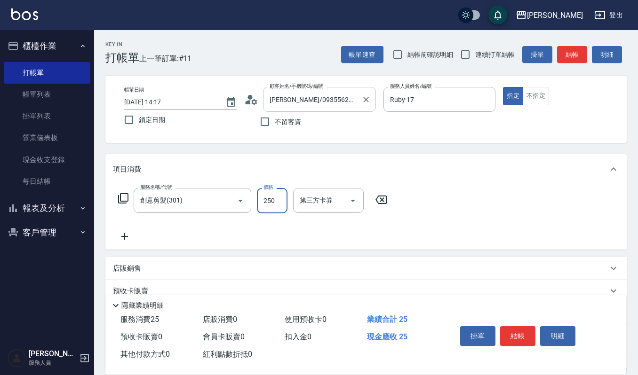
type input "250"
click at [514, 331] on button "結帳" at bounding box center [517, 336] width 35 height 20
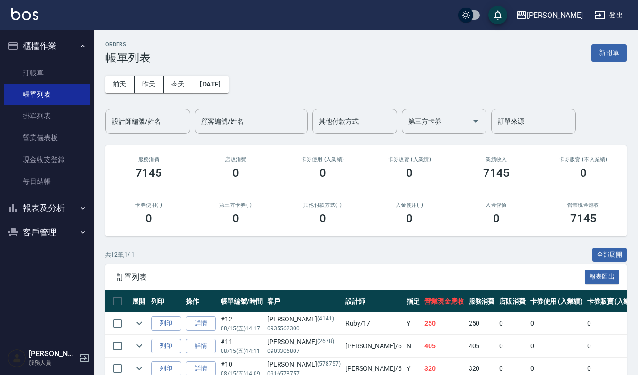
click at [42, 234] on button "客戶管理" at bounding box center [47, 233] width 87 height 24
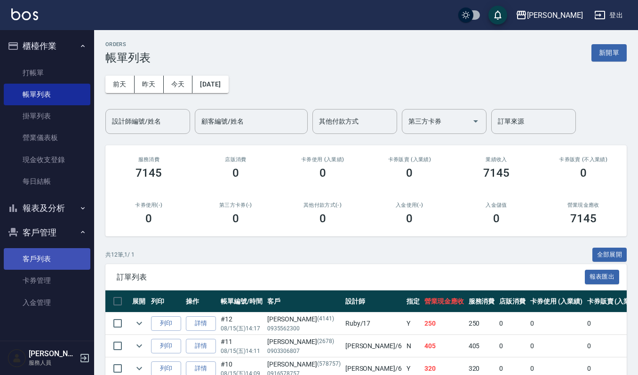
click at [38, 251] on link "客戶列表" at bounding box center [47, 259] width 87 height 22
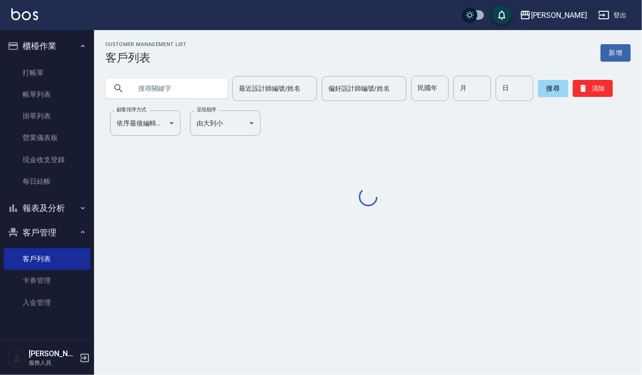
click at [199, 81] on input "text" at bounding box center [176, 88] width 88 height 25
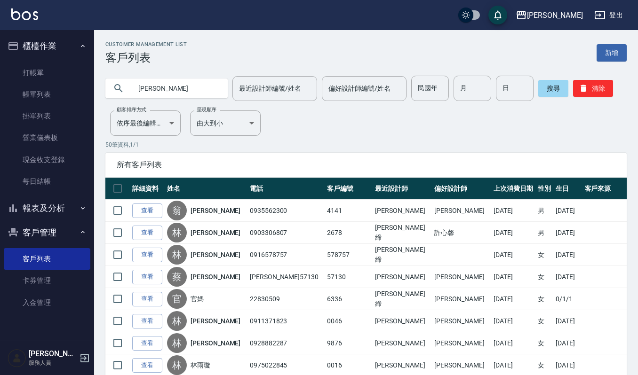
type input "胡陳"
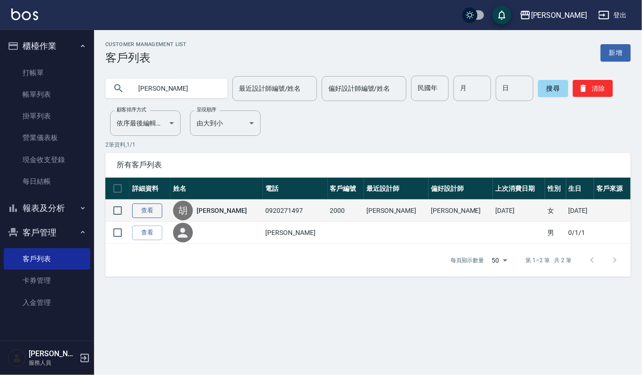
click at [137, 211] on link "查看" at bounding box center [147, 211] width 30 height 15
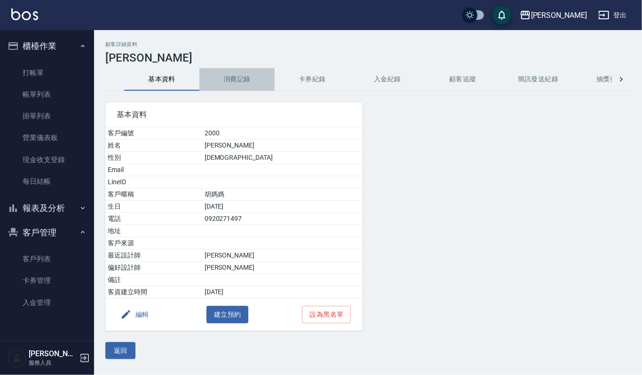
click at [247, 81] on button "消費記錄" at bounding box center [236, 79] width 75 height 23
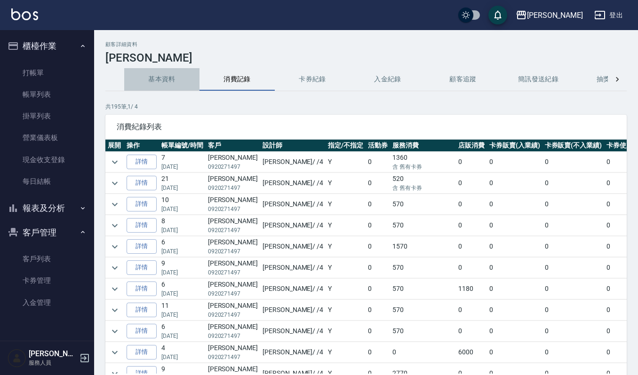
click at [167, 78] on button "基本資料" at bounding box center [161, 79] width 75 height 23
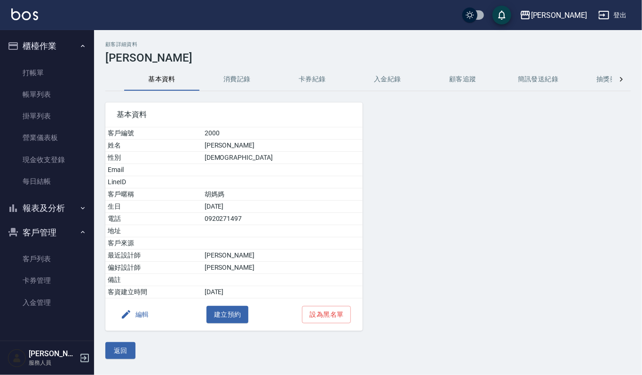
click at [231, 73] on button "消費記錄" at bounding box center [236, 79] width 75 height 23
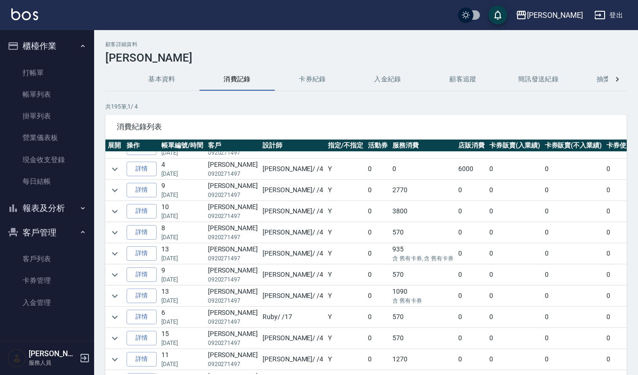
scroll to position [188, 0]
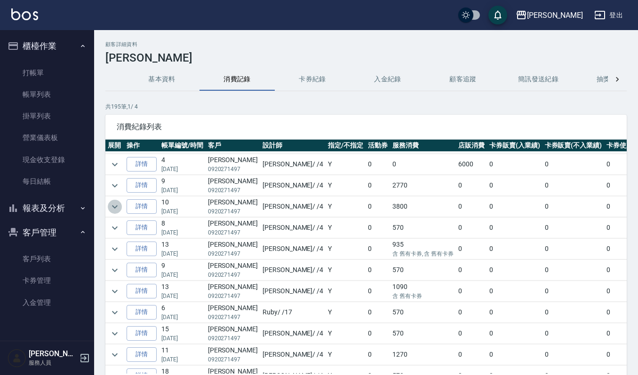
click at [108, 208] on button "expand row" at bounding box center [115, 207] width 14 height 14
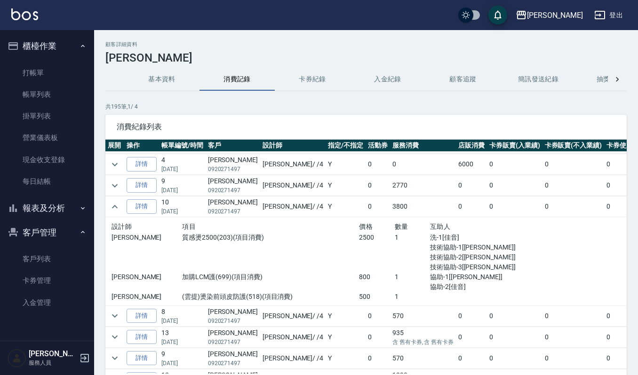
click at [175, 80] on button "基本資料" at bounding box center [161, 79] width 75 height 23
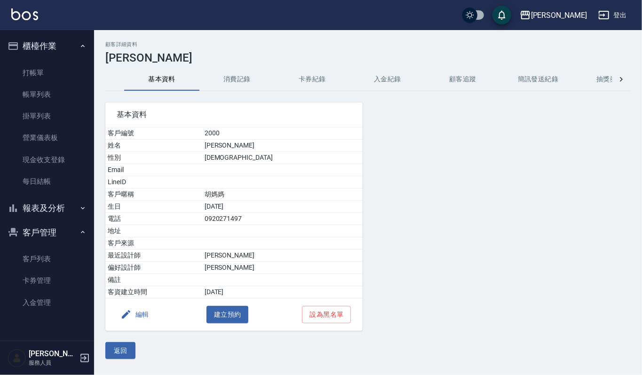
click at [225, 76] on button "消費記錄" at bounding box center [236, 79] width 75 height 23
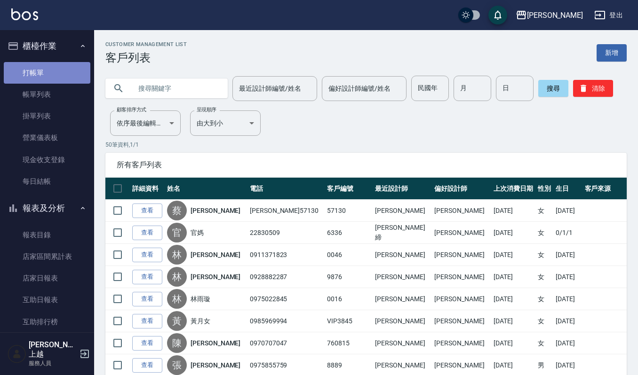
click at [53, 68] on link "打帳單" at bounding box center [47, 73] width 87 height 22
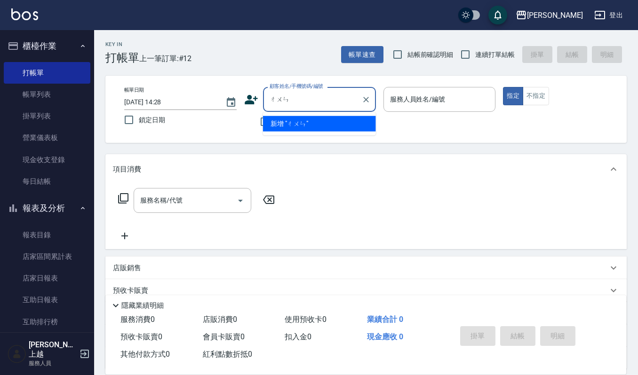
type input "純"
type input "胡陳素貞/0920271497/2000"
type input "[PERSON_NAME]-4"
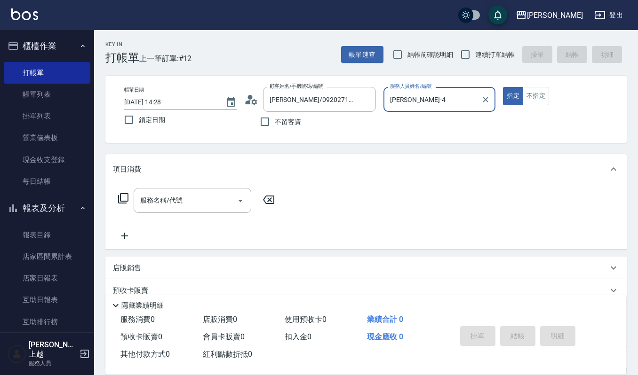
click at [503, 87] on button "指定" at bounding box center [513, 96] width 20 height 18
type button "true"
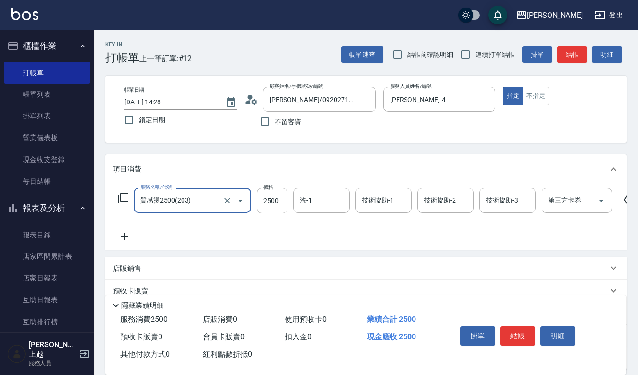
type input "質感燙2500(203)"
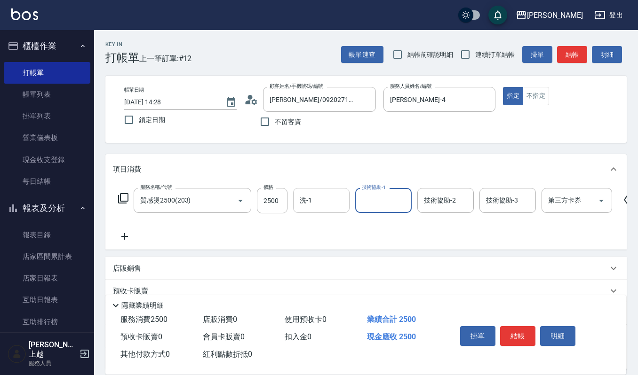
click at [322, 192] on input "洗-1" at bounding box center [321, 200] width 48 height 16
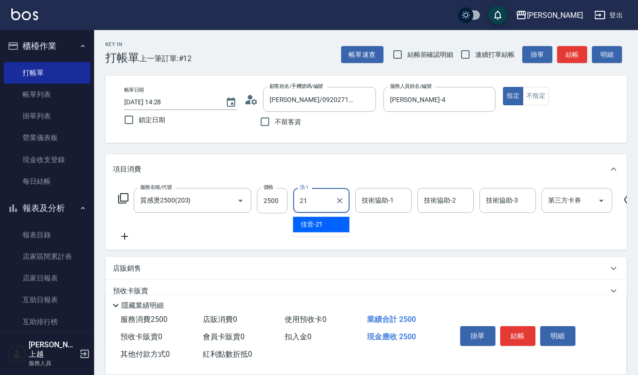
type input "佳音-21"
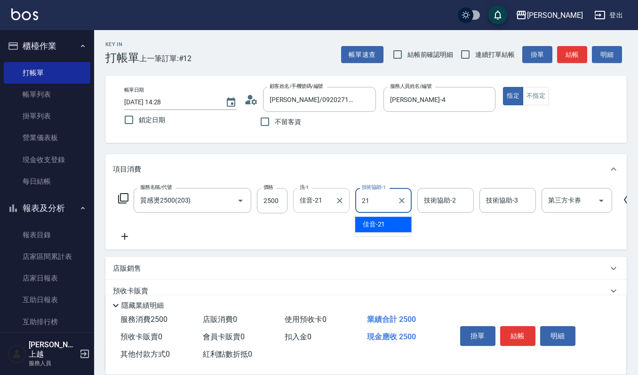
type input "佳音-21"
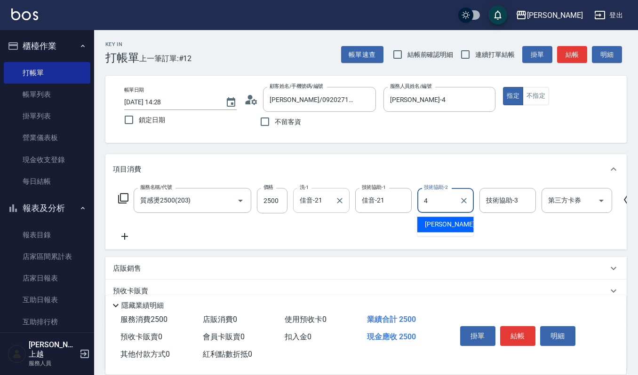
type input "[PERSON_NAME]-4"
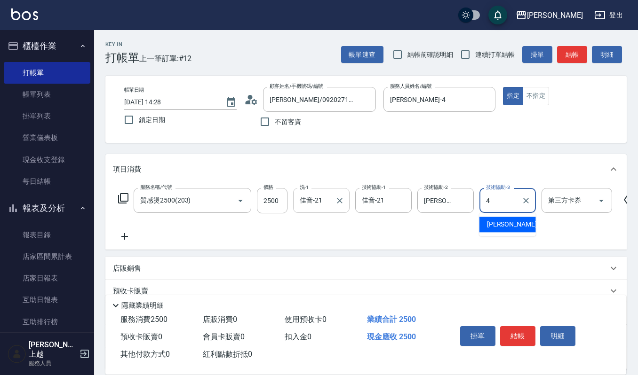
type input "[PERSON_NAME]-4"
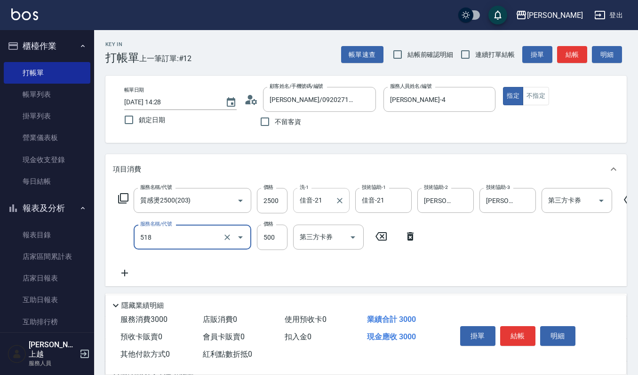
type input "(雲提)燙染前頭皮防護(518)"
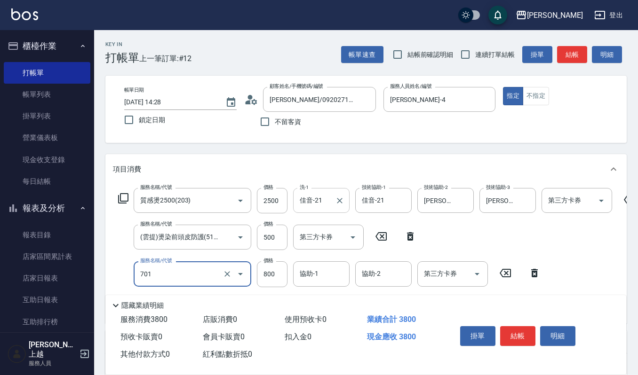
type input "CMC加購護(701)"
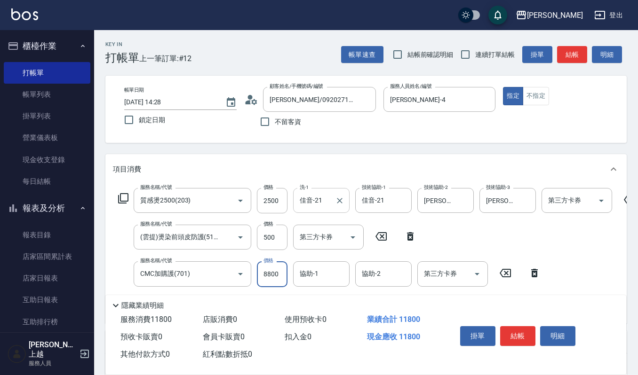
type input "8800"
click at [281, 275] on input "8800" at bounding box center [272, 274] width 31 height 25
click at [215, 260] on div "服務名稱/代號 質感燙2500(203) 服務名稱/代號 價格 2500 價格 洗-1 佳音-21 洗-1 技術協助-1 佳音-21 技術協助-1 技術協助-…" at bounding box center [377, 251] width 528 height 127
click at [231, 273] on icon "Clear" at bounding box center [227, 274] width 9 height 9
click at [228, 268] on button "Clear" at bounding box center [227, 274] width 13 height 13
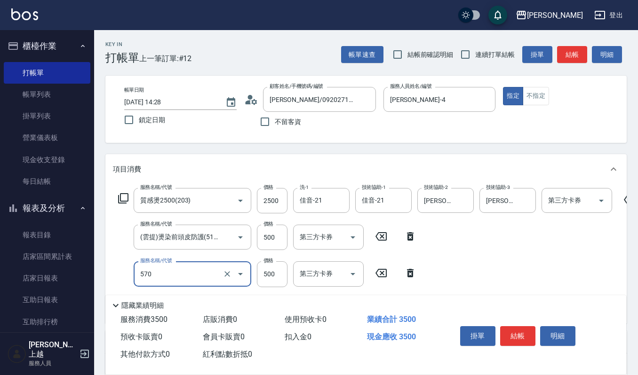
type input "(設計師自備)藍色小精靈(570)"
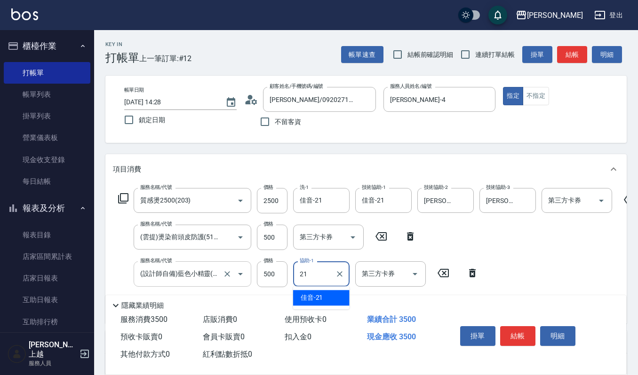
type input "佳音-21"
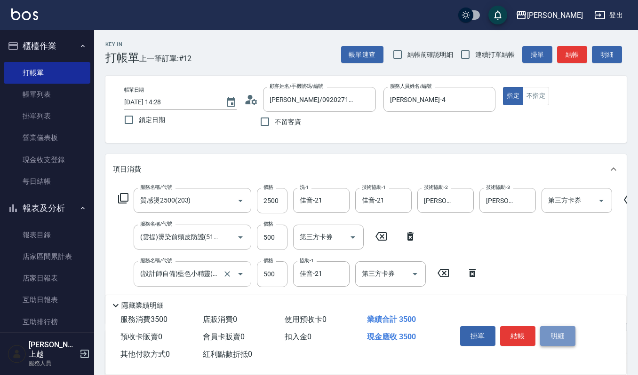
click at [560, 326] on button "明細" at bounding box center [557, 336] width 35 height 20
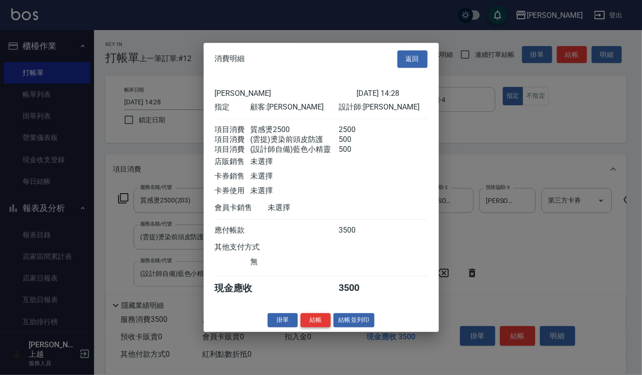
click at [326, 324] on button "結帳" at bounding box center [316, 320] width 30 height 15
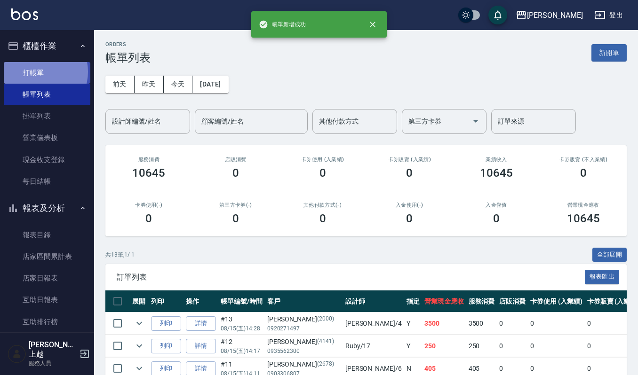
click at [38, 72] on link "打帳單" at bounding box center [47, 73] width 87 height 22
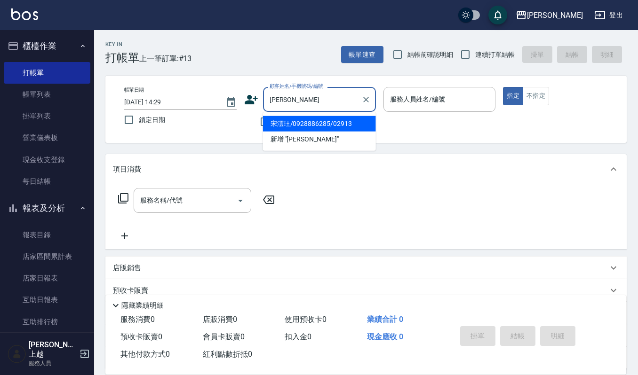
click at [286, 121] on li "宋澐玨/0928886285/02913" at bounding box center [319, 124] width 113 height 16
type input "宋澐玨/0928886285/02913"
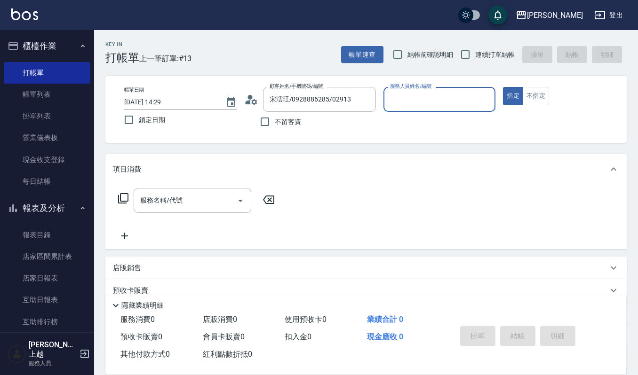
type input "[PERSON_NAME]-4"
click at [218, 195] on input "服務名稱/代號" at bounding box center [185, 200] width 95 height 16
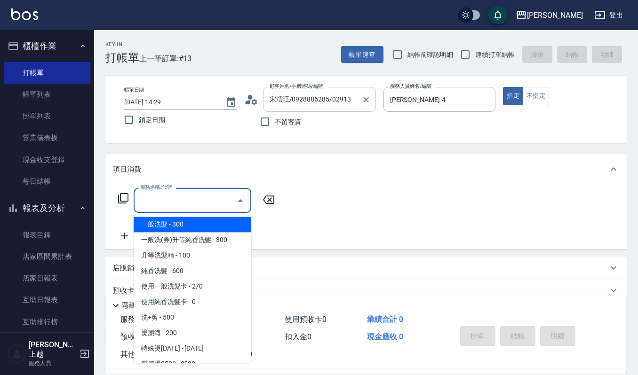
click at [339, 90] on div "宋澐玨/0928886285/02913 顧客姓名/手機號碼/編號" at bounding box center [319, 99] width 113 height 25
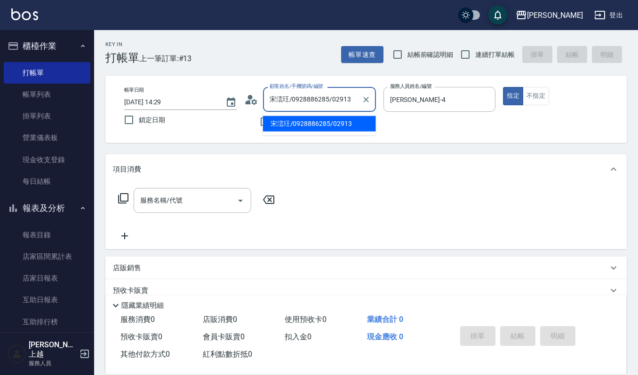
click at [339, 90] on div "宋澐玨/0928886285/02913 顧客姓名/手機號碼/編號" at bounding box center [319, 99] width 113 height 25
click at [340, 94] on input "宋澐玨/0928886285/02913" at bounding box center [312, 99] width 90 height 16
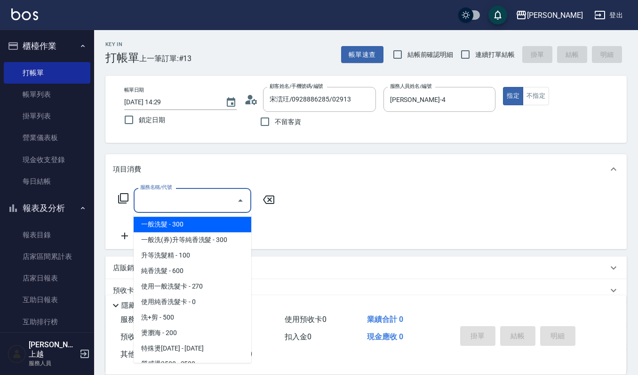
click at [207, 194] on input "服務名稱/代號" at bounding box center [185, 200] width 95 height 16
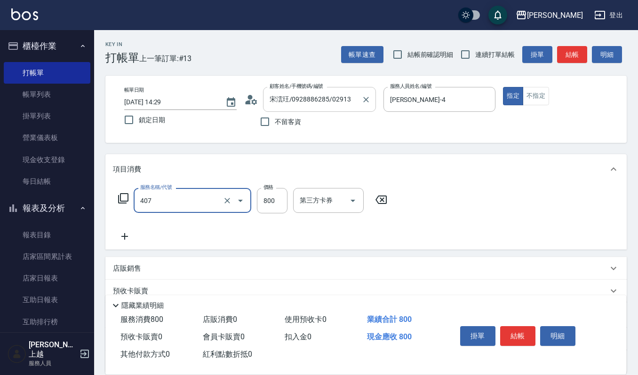
type input "補染(407)"
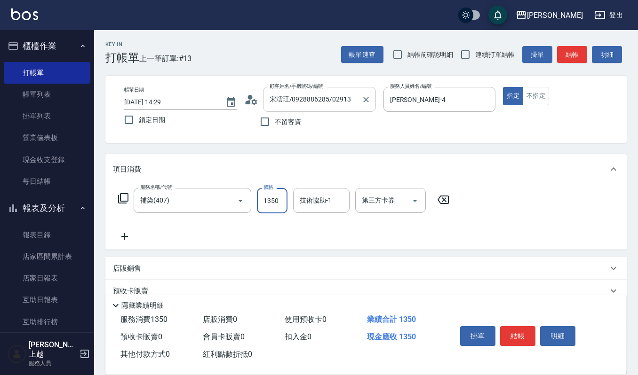
type input "1350"
type input "佳音-21"
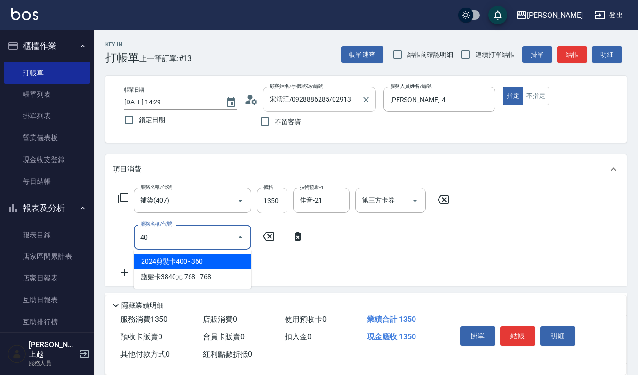
type input "4"
type input "(雲提)燙染前頭皮防護(518)"
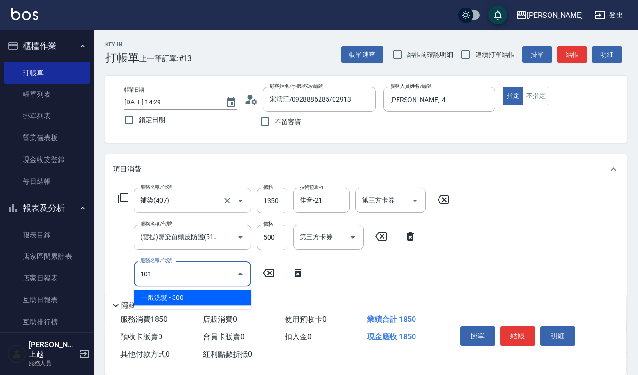
type input "一般洗髮(101)"
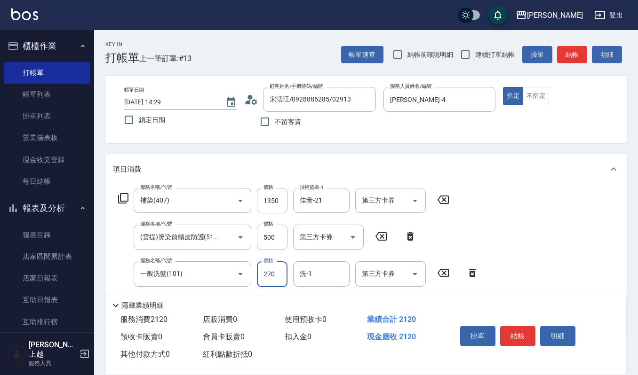
type input "270"
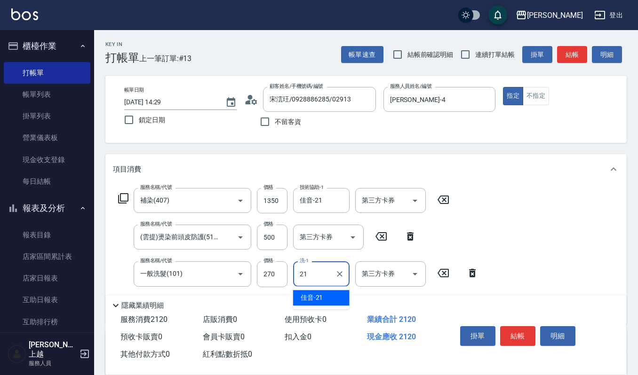
type input "佳音-21"
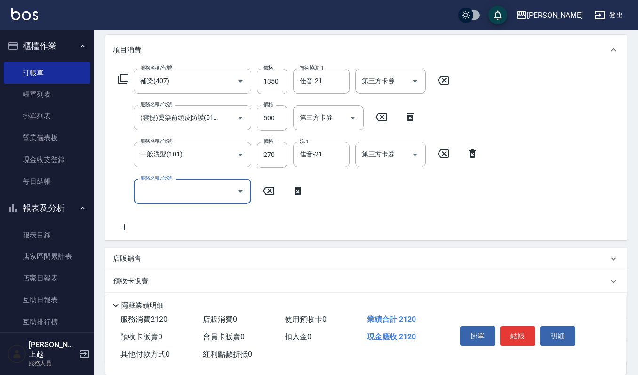
scroll to position [188, 0]
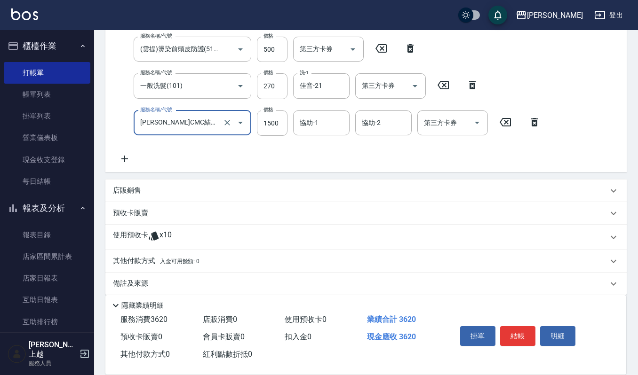
type input "荷昀CMC結構護髮(585)"
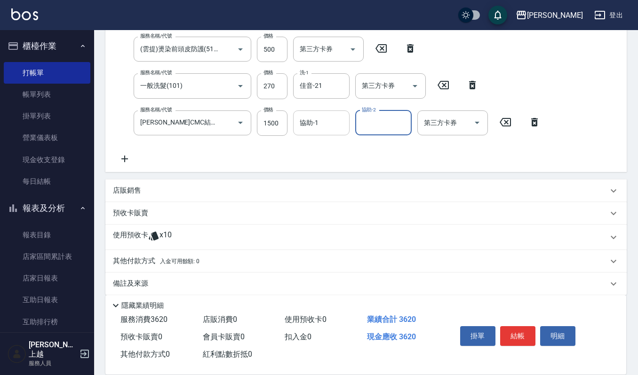
click at [333, 126] on input "協助-1" at bounding box center [321, 123] width 48 height 16
type input "佳音-21"
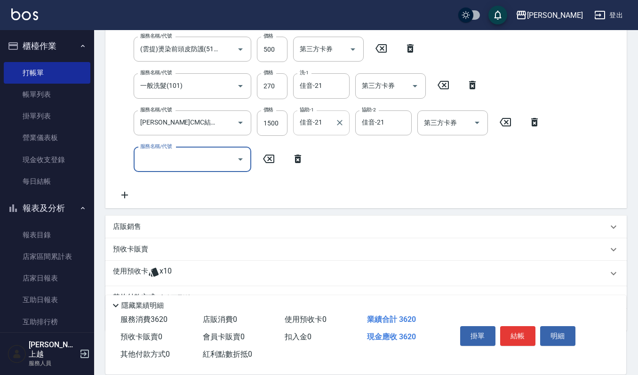
scroll to position [0, 0]
type input "華旭~頭髮絲的大掃除(535)"
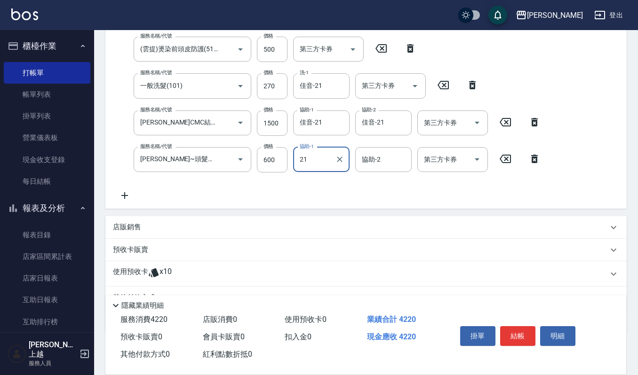
type input "佳音-21"
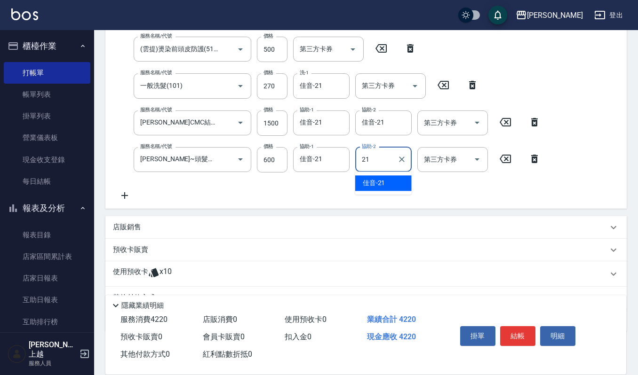
type input "佳音-21"
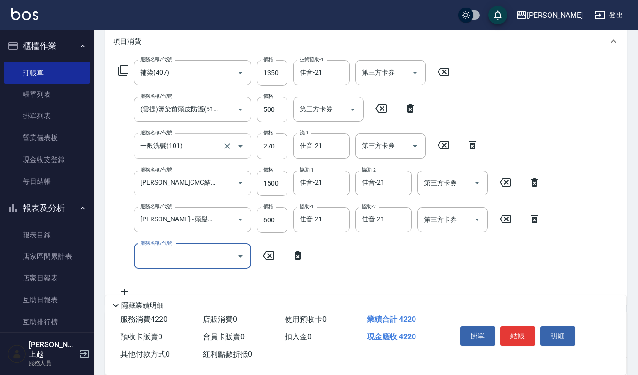
scroll to position [125, 0]
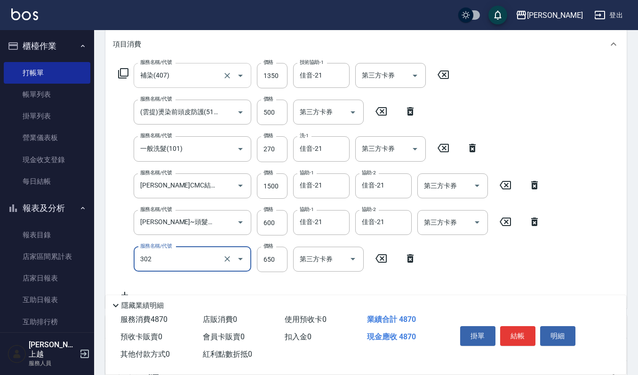
type input "經典剪髮-Gill(302)"
type input "600"
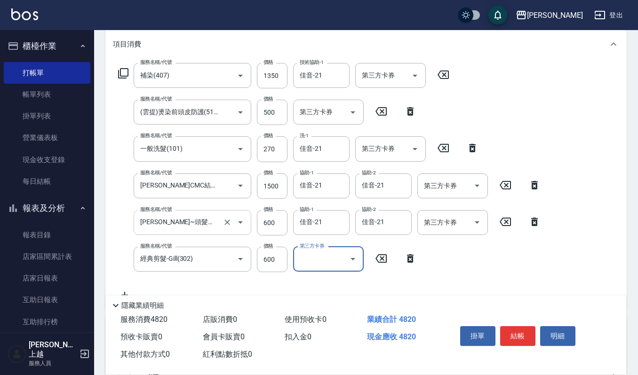
click at [215, 216] on input "華旭~頭髮絲的大掃除(535)" at bounding box center [179, 223] width 83 height 16
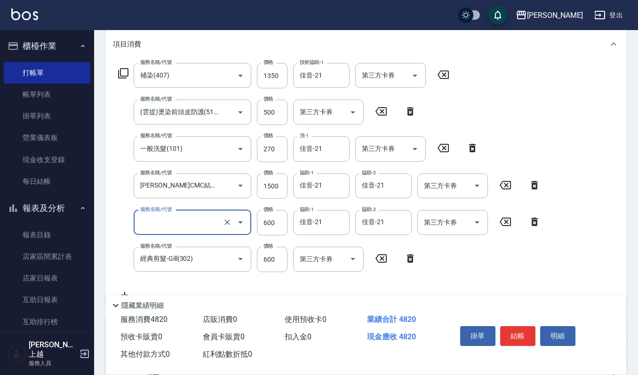
scroll to position [0, 0]
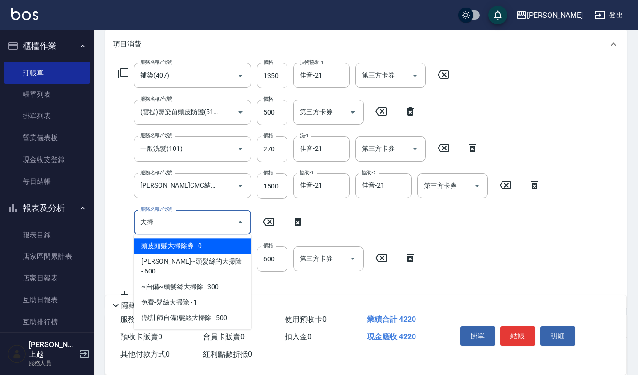
click at [214, 241] on span "頭皮頭髮大掃除券 - 0" at bounding box center [193, 247] width 118 height 16
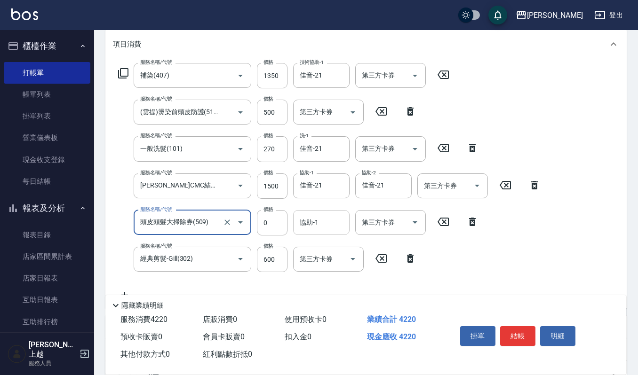
type input "頭皮頭髮大掃除券(509)"
click at [303, 221] on input "協助-1" at bounding box center [321, 223] width 48 height 16
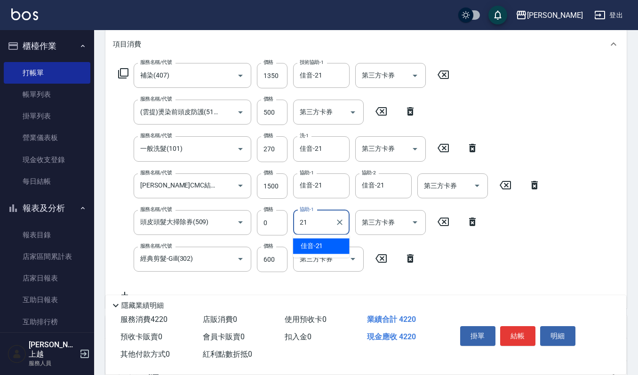
type input "佳音-21"
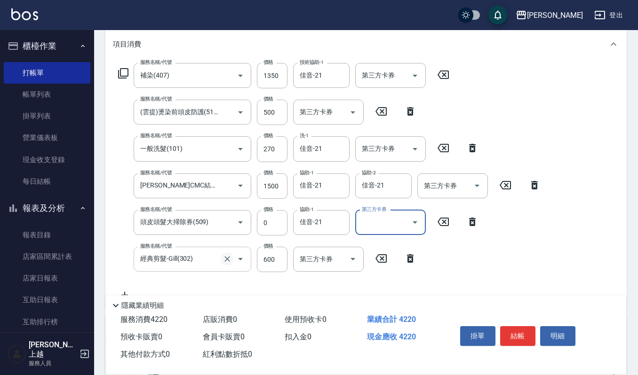
click at [226, 258] on icon "Clear" at bounding box center [227, 259] width 6 height 6
type input "經典剪髮-Gill(302)"
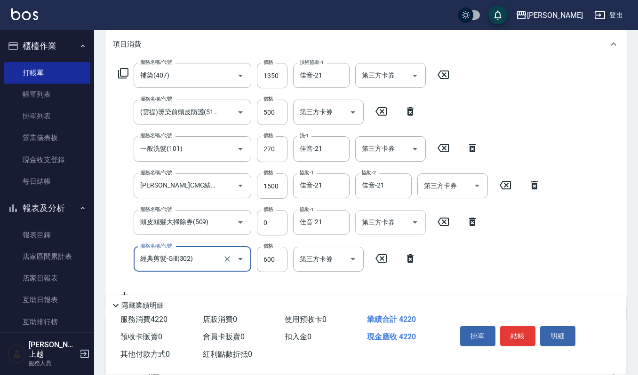
click at [414, 223] on icon "Open" at bounding box center [415, 223] width 5 height 2
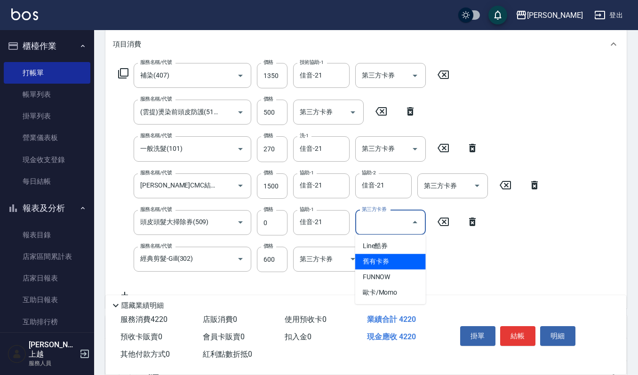
click at [372, 258] on span "舊有卡券" at bounding box center [390, 262] width 71 height 16
type input "舊有卡券"
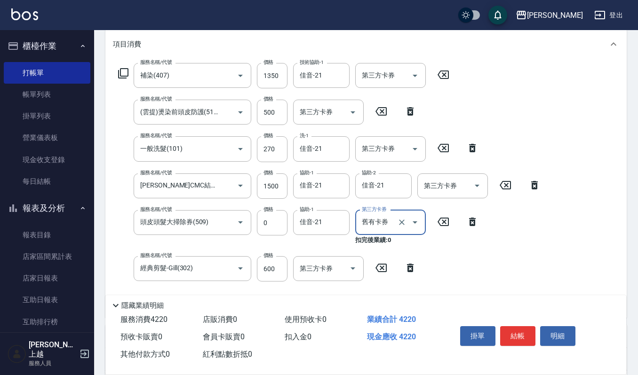
scroll to position [251, 0]
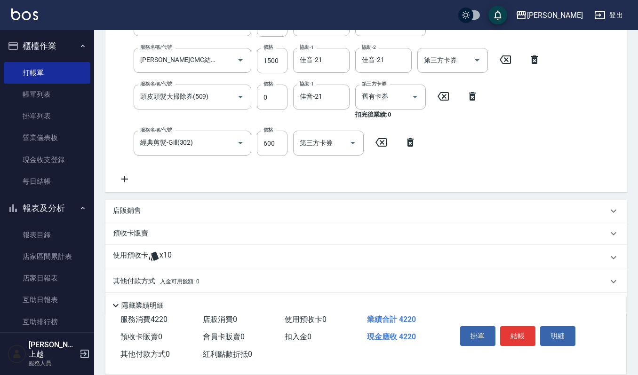
click at [121, 230] on p "預收卡販賣" at bounding box center [130, 234] width 35 height 10
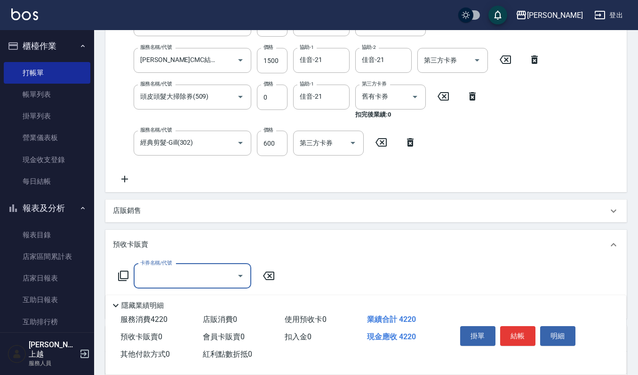
scroll to position [0, 0]
click at [237, 271] on icon "Open" at bounding box center [240, 275] width 11 height 11
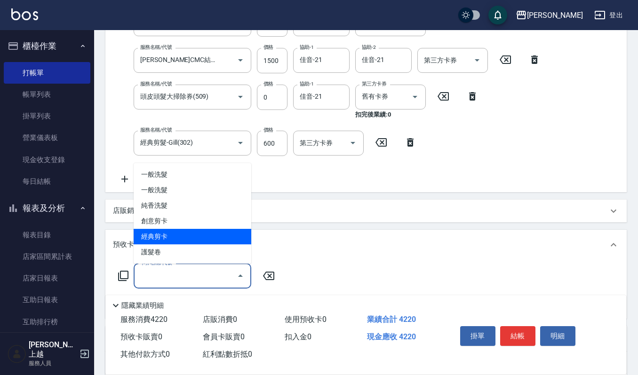
click at [164, 230] on span "經典剪卡" at bounding box center [193, 237] width 118 height 16
type input "經典剪卡(206)"
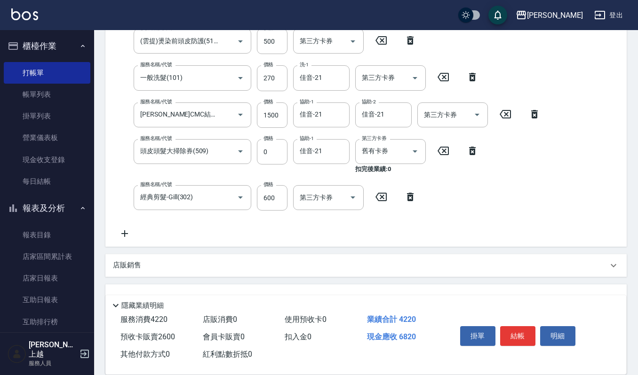
scroll to position [125, 0]
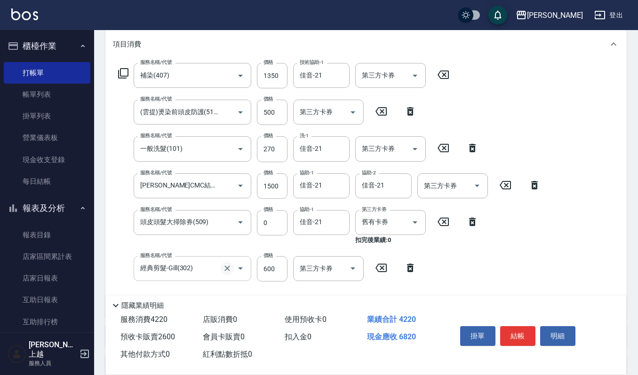
click at [226, 270] on icon "Clear" at bounding box center [227, 269] width 6 height 6
type input "經典剪髮-Gill(302)"
click at [224, 270] on icon "Clear" at bounding box center [227, 268] width 9 height 9
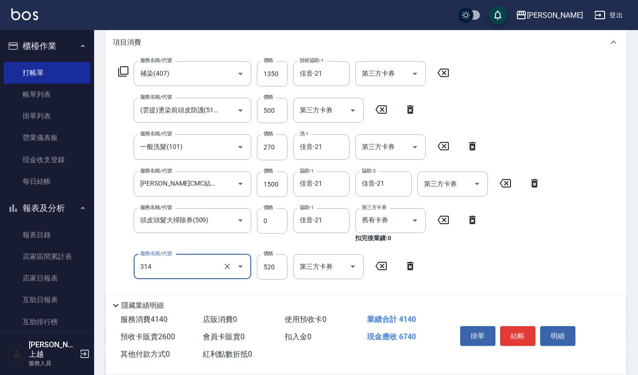
scroll to position [188, 0]
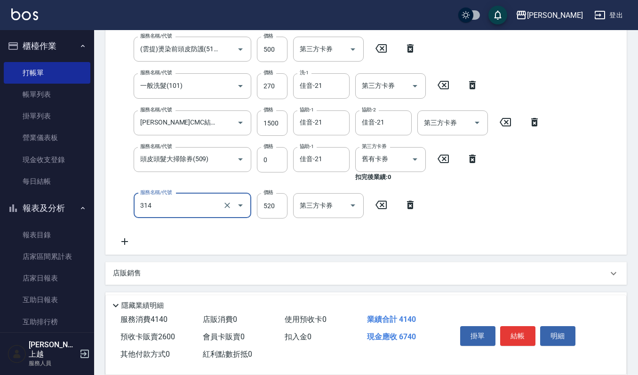
click at [199, 204] on input "314" at bounding box center [179, 206] width 83 height 16
click at [194, 231] on span "2024剪髮卡 - 520" at bounding box center [193, 230] width 118 height 16
type input "2024剪髮卡(314)"
click at [121, 241] on icon at bounding box center [125, 241] width 24 height 11
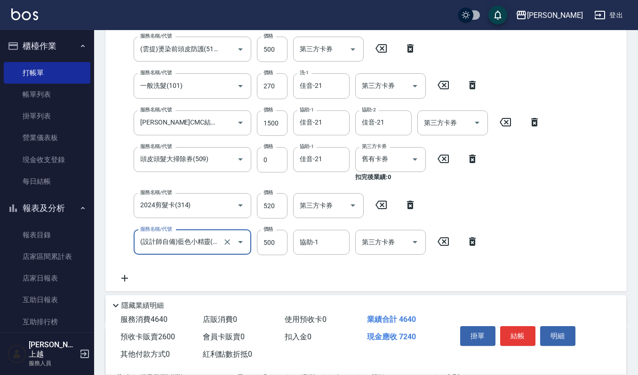
type input "(設計師自備)藍色小精靈(570)"
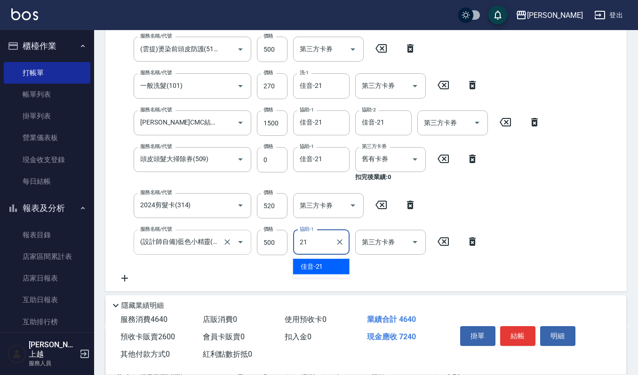
type input "佳音-21"
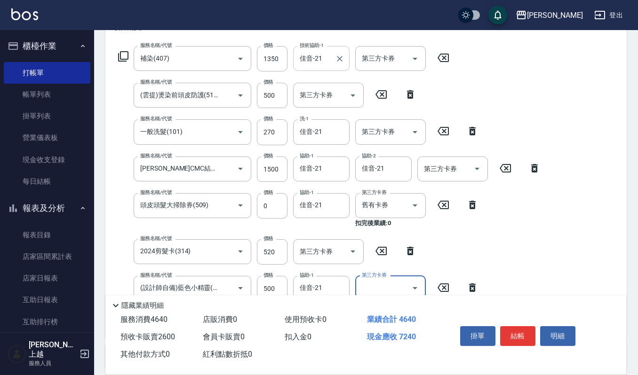
scroll to position [313, 0]
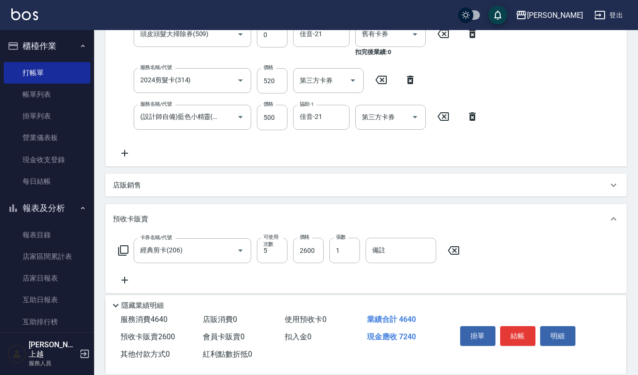
click at [123, 149] on icon at bounding box center [125, 153] width 24 height 11
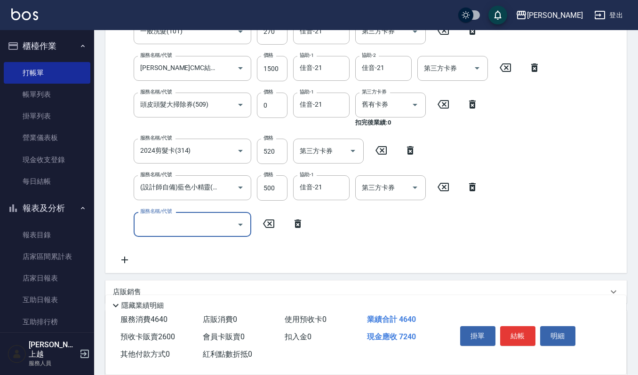
scroll to position [0, 0]
click at [244, 222] on icon "Open" at bounding box center [240, 224] width 11 height 11
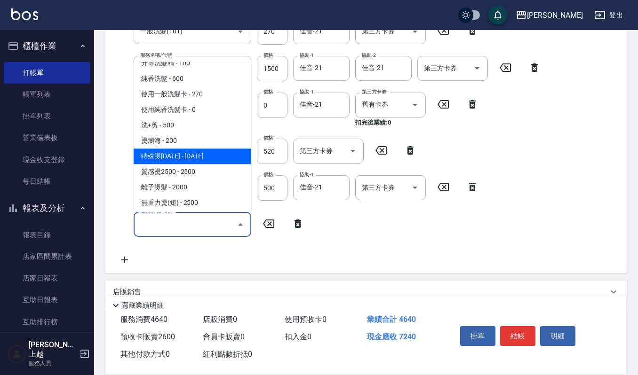
scroll to position [63, 0]
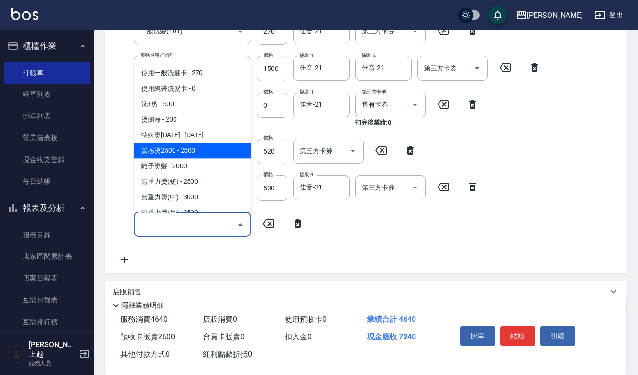
click at [172, 149] on span "質感燙2500 - 2500" at bounding box center [193, 151] width 118 height 16
type input "質感燙2500(203)"
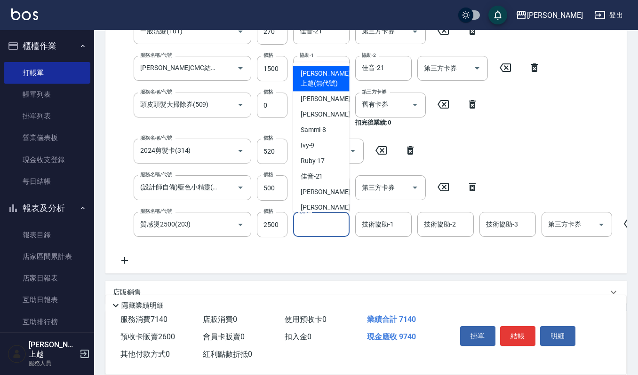
drag, startPoint x: 318, startPoint y: 224, endPoint x: 528, endPoint y: 244, distance: 210.7
click at [319, 224] on input "洗-1" at bounding box center [321, 224] width 48 height 16
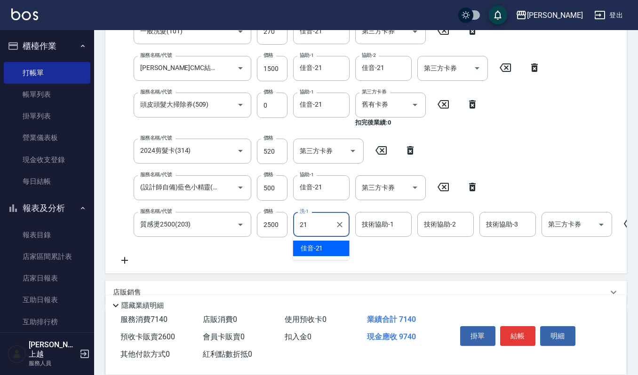
type input "佳音-21"
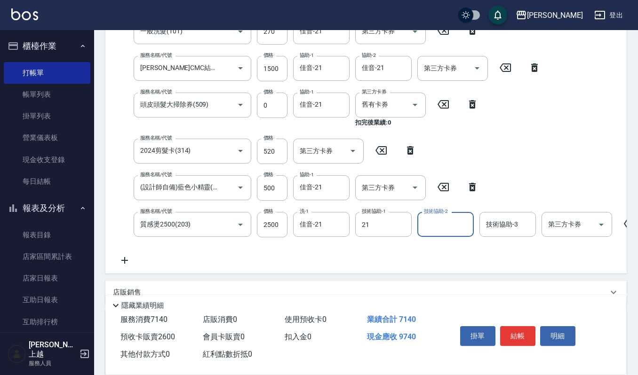
type input "佳音-21"
type input "[PERSON_NAME]-4"
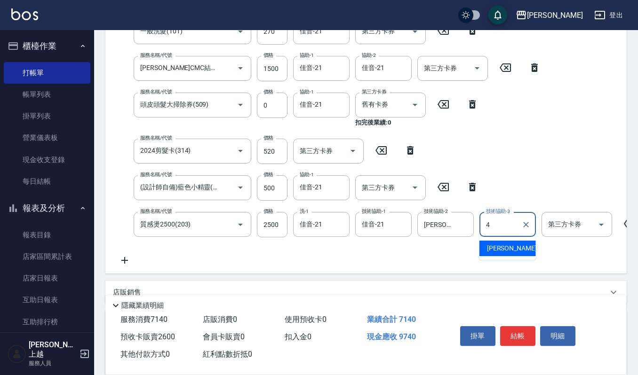
type input "[PERSON_NAME]-4"
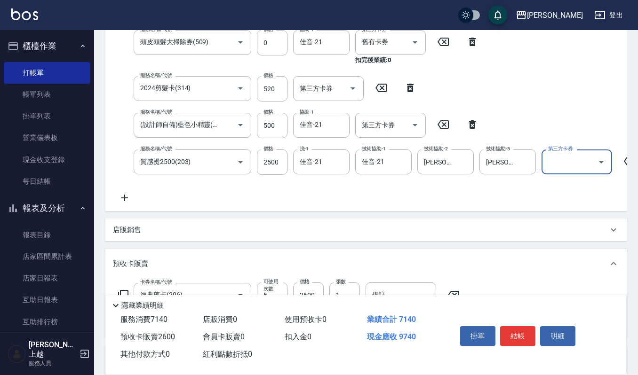
scroll to position [243, 0]
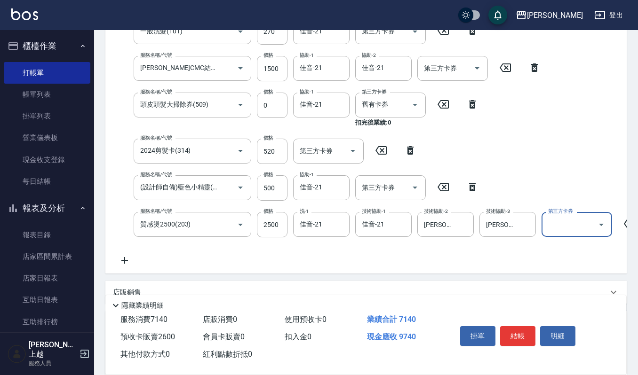
click at [123, 262] on icon at bounding box center [125, 260] width 24 height 11
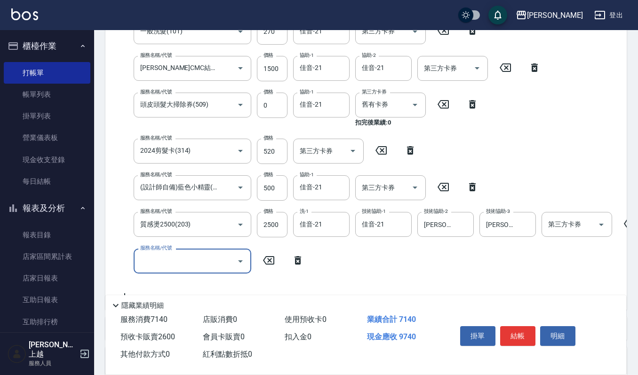
scroll to position [0, 0]
type input "頭皮頭髮大掃除券(509)"
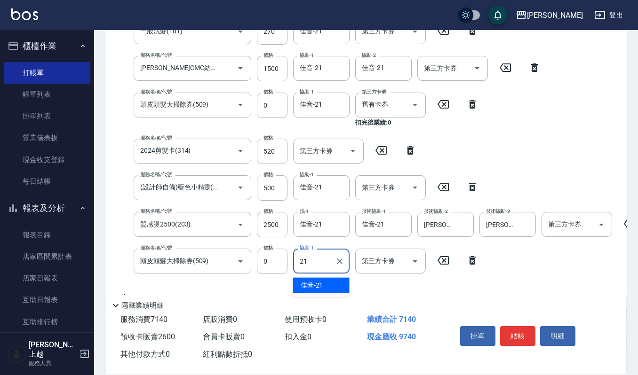
type input "佳音-21"
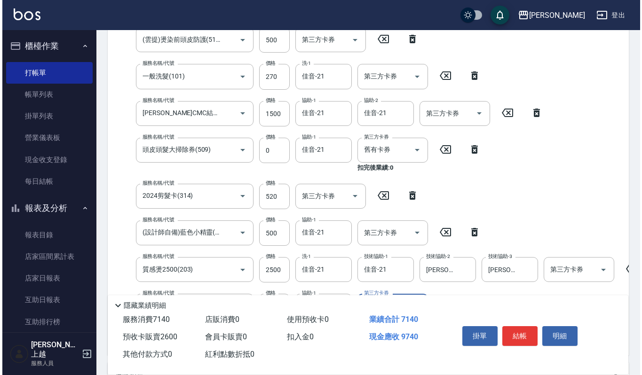
scroll to position [183, 0]
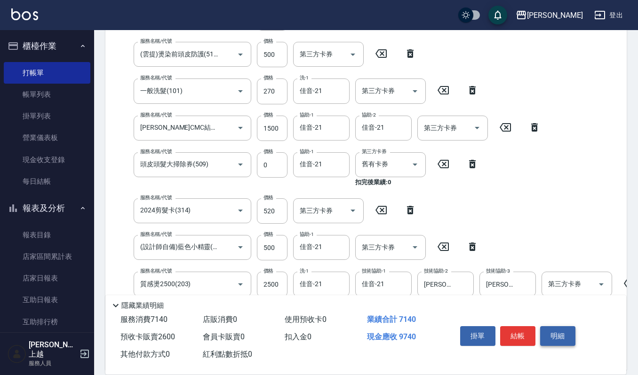
click at [565, 336] on button "明細" at bounding box center [557, 336] width 35 height 20
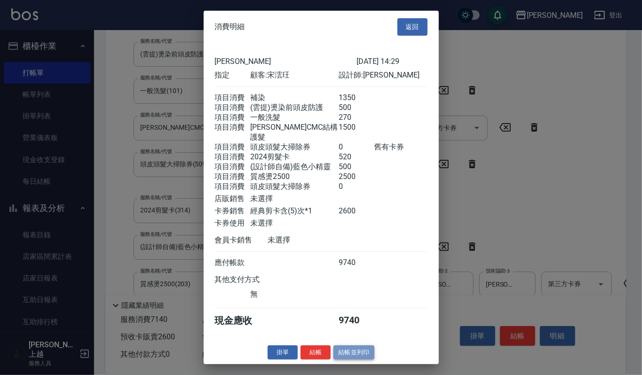
click at [362, 355] on button "結帳並列印" at bounding box center [354, 352] width 41 height 15
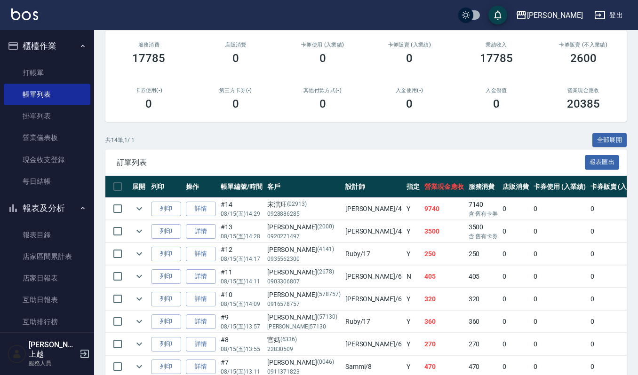
scroll to position [125, 0]
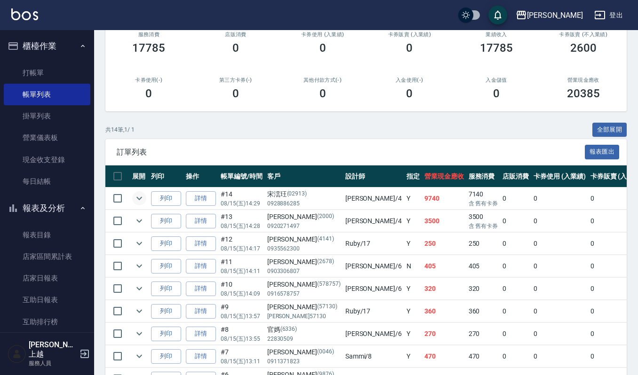
click at [140, 197] on icon "expand row" at bounding box center [139, 198] width 11 height 11
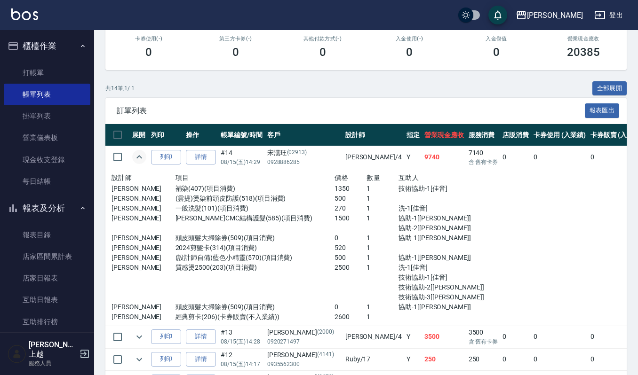
scroll to position [188, 0]
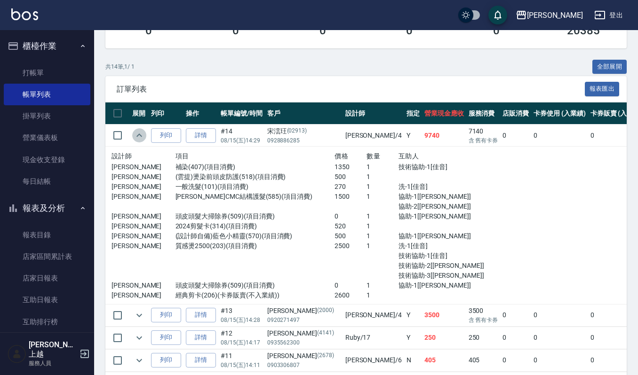
click at [139, 135] on icon "expand row" at bounding box center [139, 135] width 6 height 3
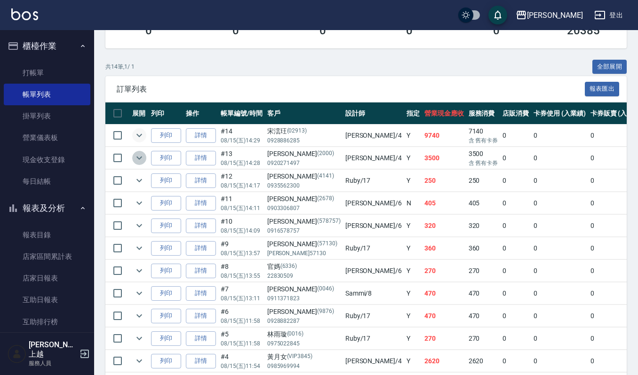
click at [138, 157] on icon "expand row" at bounding box center [139, 157] width 11 height 11
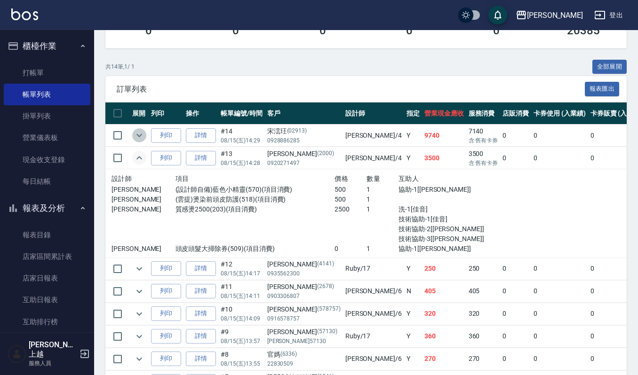
click at [140, 136] on icon "expand row" at bounding box center [139, 135] width 11 height 11
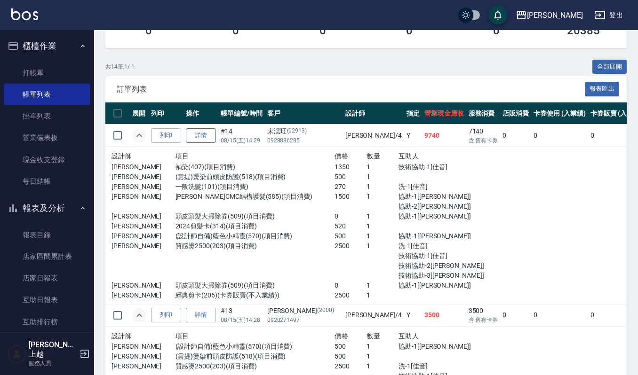
click at [204, 132] on link "詳情" at bounding box center [201, 135] width 30 height 15
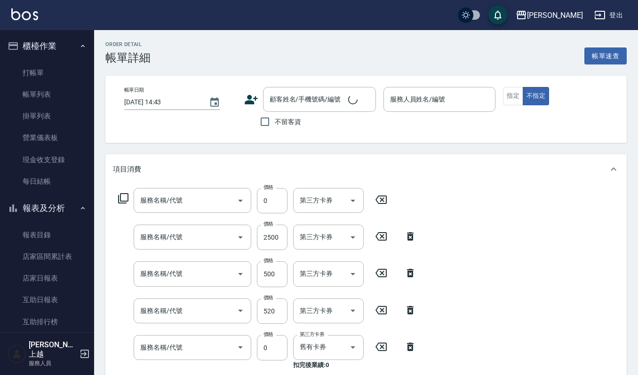
type input "頭皮頭髮大掃除券(509)"
type input "質感燙2500(203)"
type input "(設計師自備)藍色小精靈(570)"
type input "2024剪髮卡(314)"
type input "頭皮頭髮大掃除券(509)"
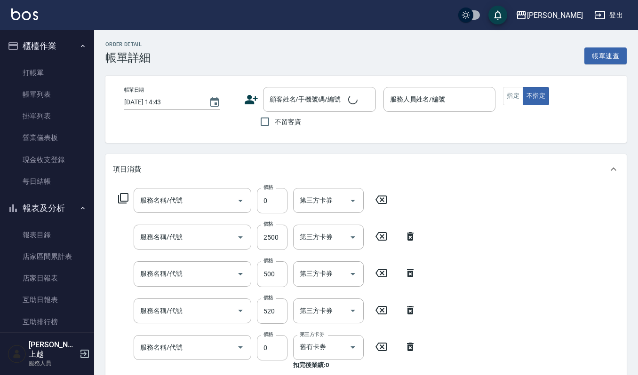
type input "荷昀CMC結構護髮(585)"
type input "一般洗髮(101)"
type input "(雲提)燙染前頭皮防護(518)"
type input "補染(407)"
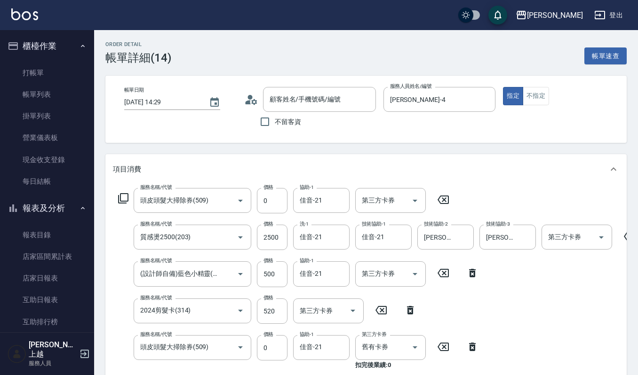
type input "2025/08/15 14:29"
type input "[PERSON_NAME]-4"
type input "宋澐玨/0928886285/02913"
click at [625, 237] on icon at bounding box center [630, 236] width 24 height 11
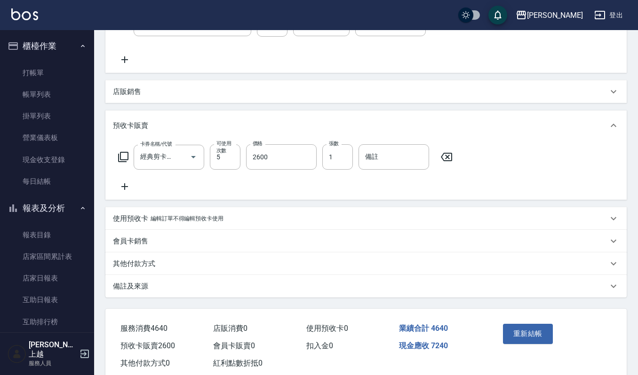
scroll to position [501, 0]
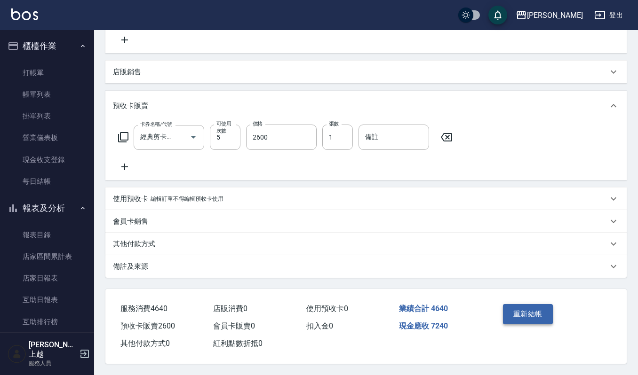
click at [527, 311] on button "重新結帳" at bounding box center [528, 314] width 50 height 20
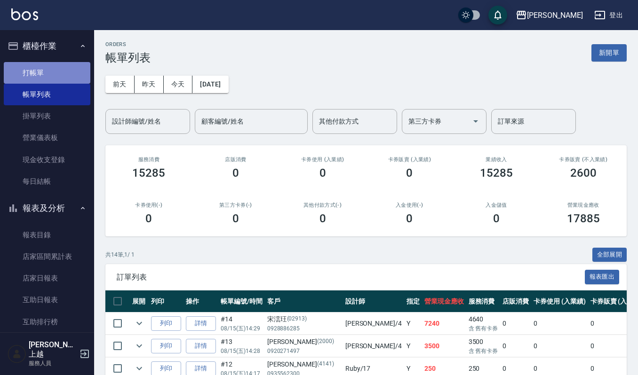
click at [67, 72] on link "打帳單" at bounding box center [47, 73] width 87 height 22
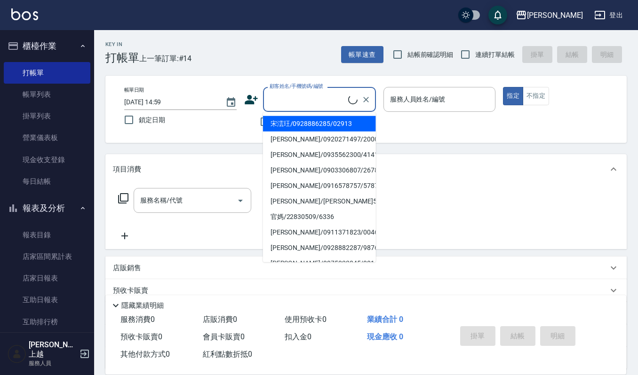
drag, startPoint x: 308, startPoint y: 102, endPoint x: 311, endPoint y: 111, distance: 10.0
click at [310, 105] on input "顧客姓名/手機號碼/編號" at bounding box center [307, 99] width 81 height 16
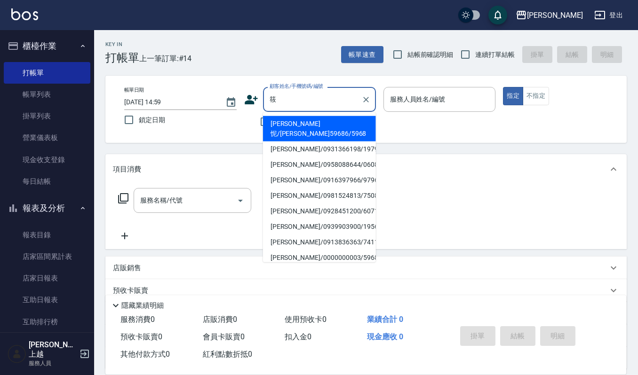
click at [290, 142] on li "李筱婷/0931366198/1979" at bounding box center [319, 150] width 113 height 16
type input "李筱婷/0931366198/1979"
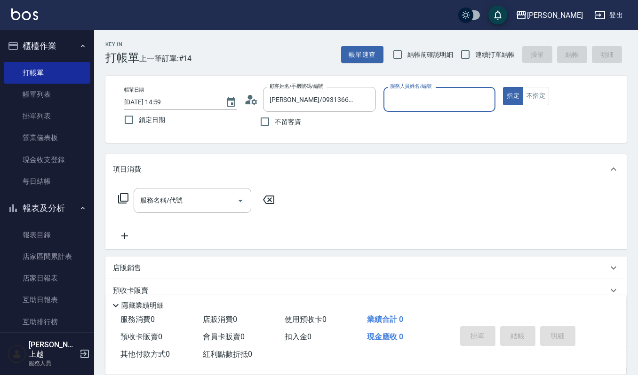
type input "[PERSON_NAME]-4"
click at [483, 101] on icon "Clear" at bounding box center [485, 99] width 9 height 9
type input "Joalin-6"
type button "true"
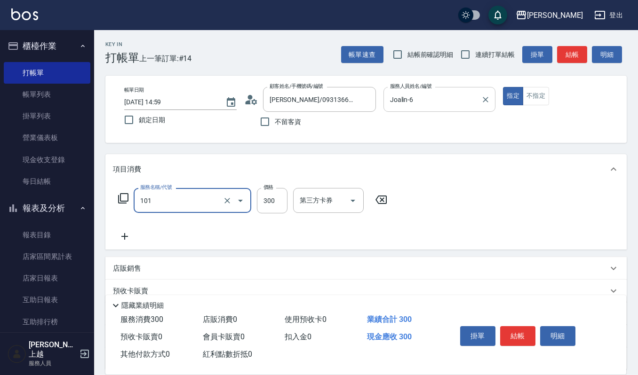
type input "一般洗髮(101)"
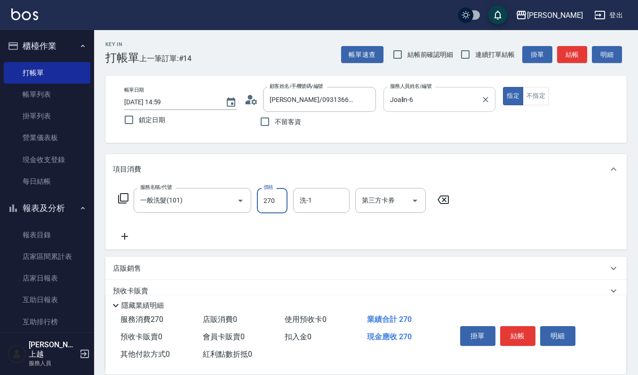
type input "270"
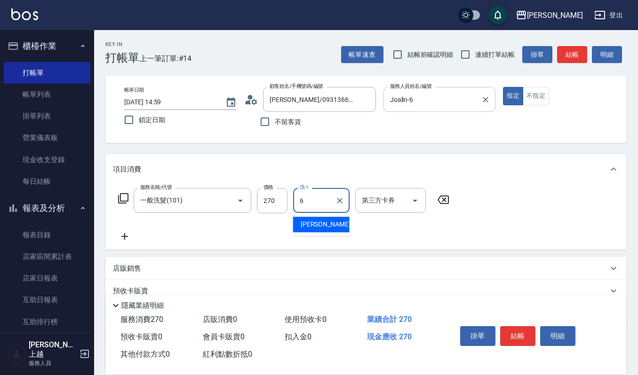
type input "Joalin-6"
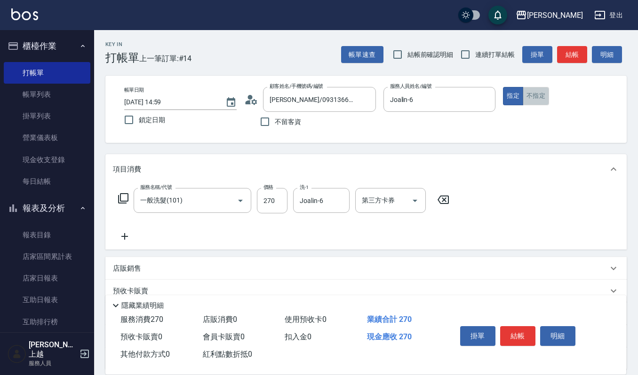
click at [537, 101] on button "不指定" at bounding box center [536, 96] width 26 height 18
click at [513, 335] on button "結帳" at bounding box center [517, 336] width 35 height 20
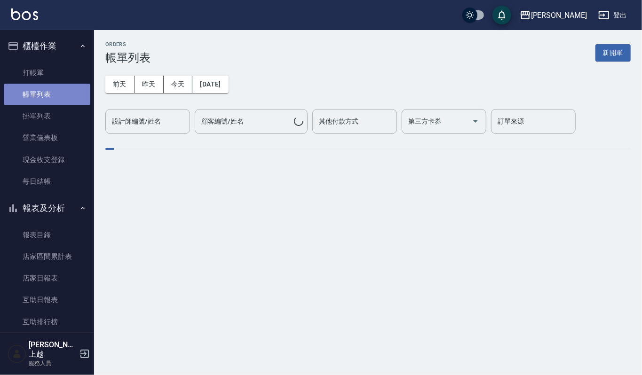
click at [59, 97] on link "帳單列表" at bounding box center [47, 95] width 87 height 22
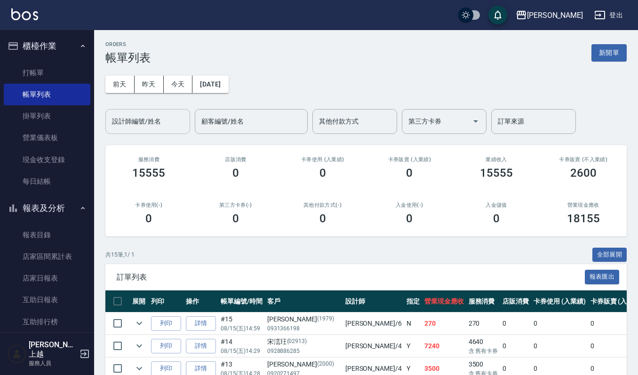
click at [136, 115] on input "設計師編號/姓名" at bounding box center [148, 121] width 76 height 16
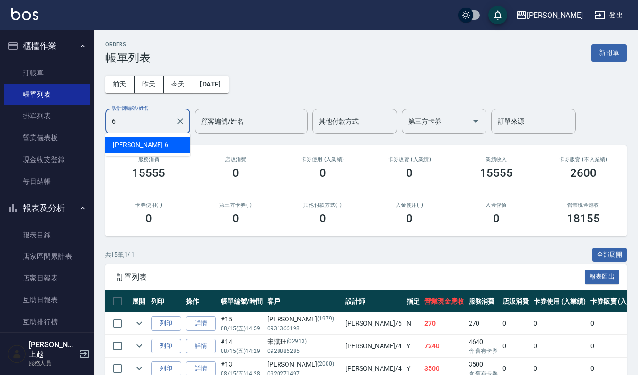
type input "Joalin-6"
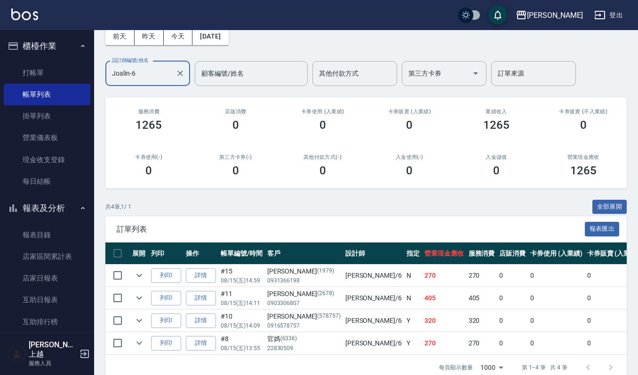
scroll to position [75, 0]
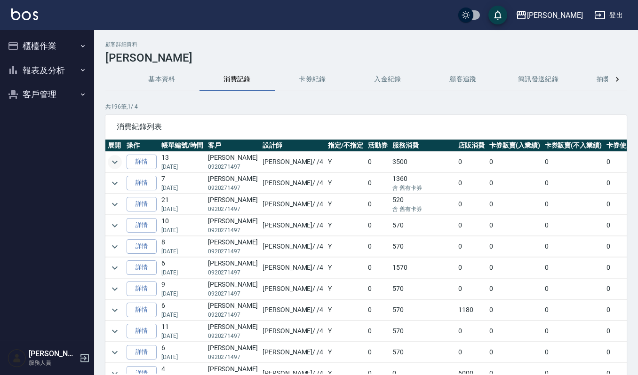
click at [115, 163] on icon "expand row" at bounding box center [114, 162] width 11 height 11
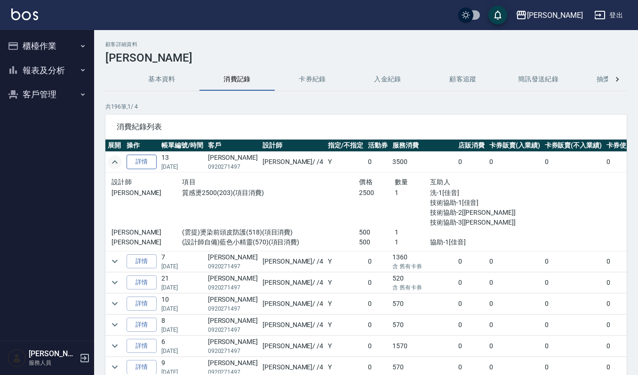
click at [147, 163] on link "詳情" at bounding box center [142, 162] width 30 height 15
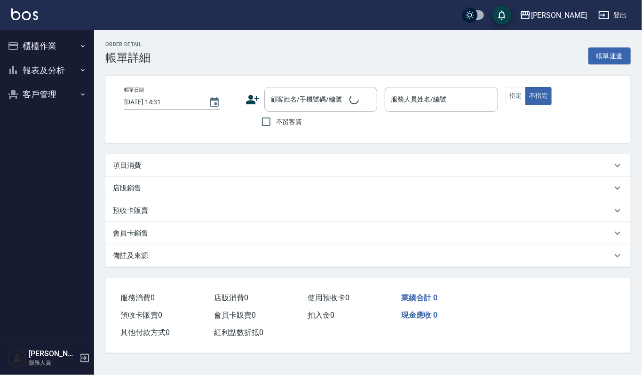
type input "[DATE] 14:28"
type input "[PERSON_NAME]-4"
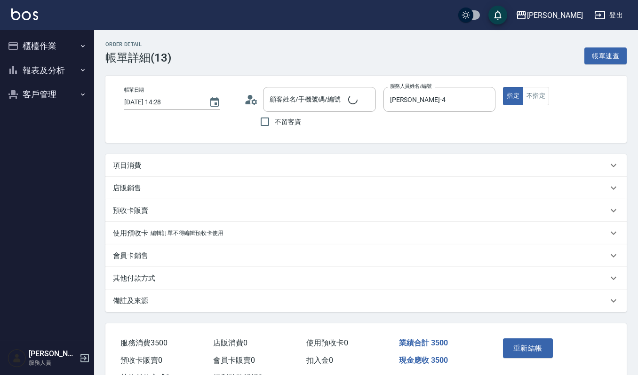
type input "[PERSON_NAME]/0920271497/2000"
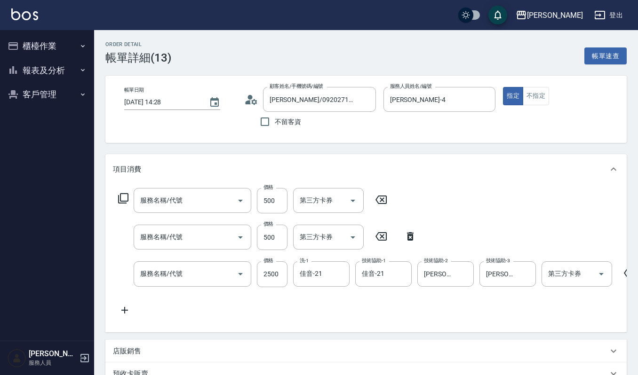
type input "(設計師自備)藍色小精靈(570)"
type input "(雲提)燙染前頭皮防護(518)"
type input "質感燙2500(203)"
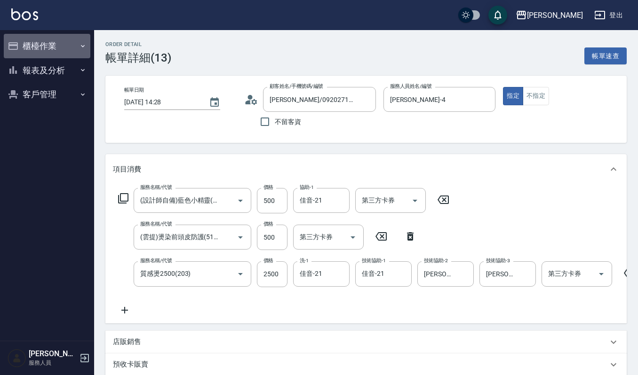
click at [39, 47] on button "櫃檯作業" at bounding box center [47, 46] width 87 height 24
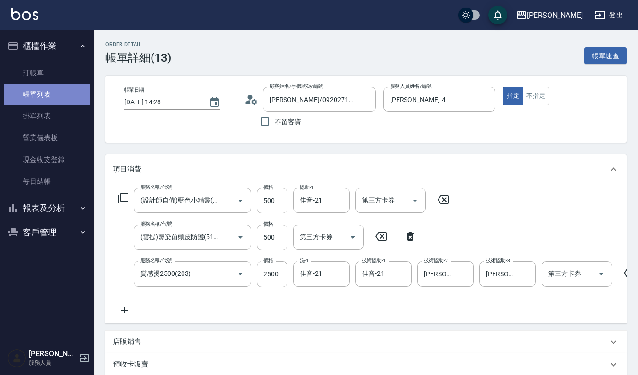
click at [36, 102] on link "帳單列表" at bounding box center [47, 95] width 87 height 22
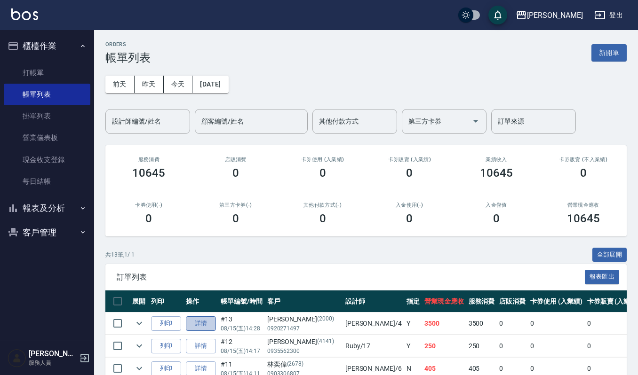
click at [205, 323] on link "詳情" at bounding box center [201, 324] width 30 height 15
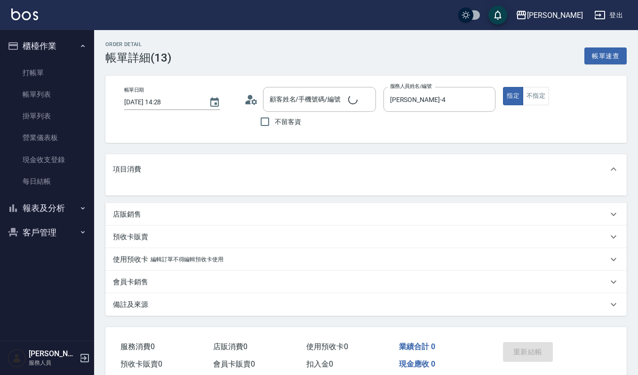
type input "[PERSON_NAME]/0920271497/2000"
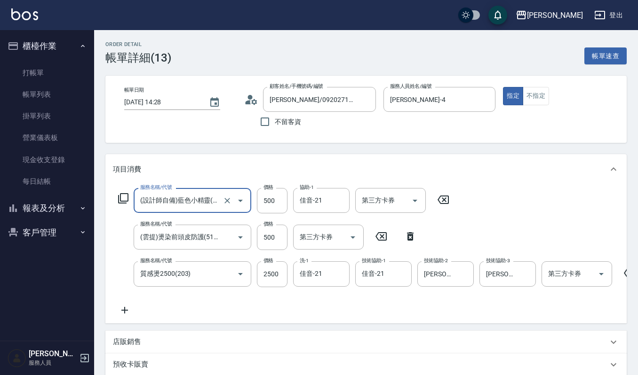
click at [127, 307] on icon at bounding box center [125, 310] width 24 height 11
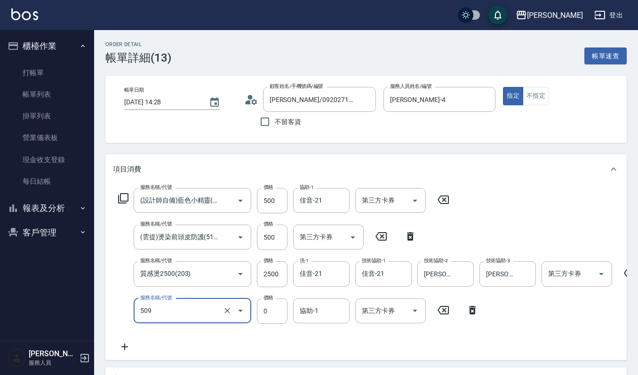
type input "頭皮頭髮大掃除券(509)"
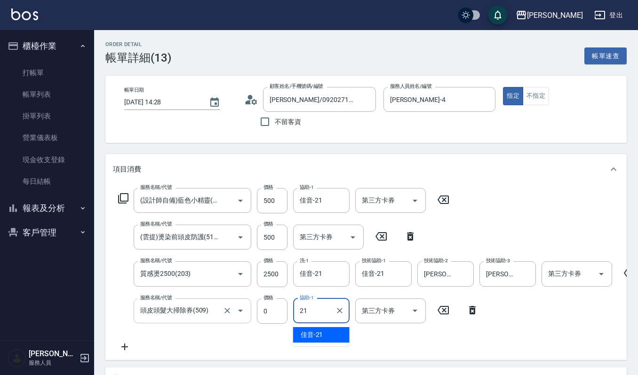
type input "佳音-21"
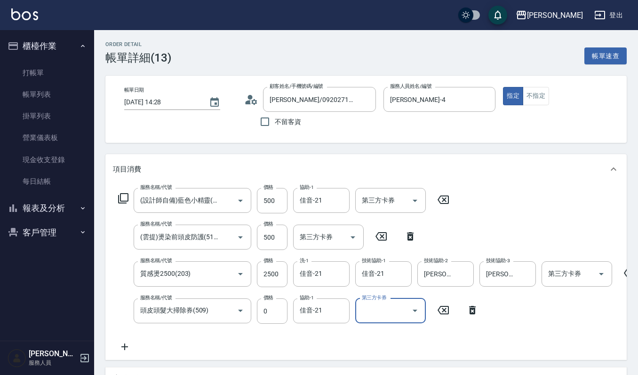
click at [417, 309] on icon "Open" at bounding box center [414, 310] width 11 height 11
click at [398, 258] on span "舊有卡券" at bounding box center [390, 256] width 71 height 16
type input "舊有卡券"
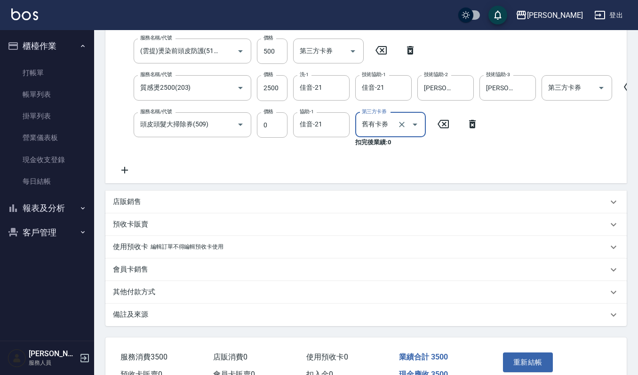
scroll to position [188, 0]
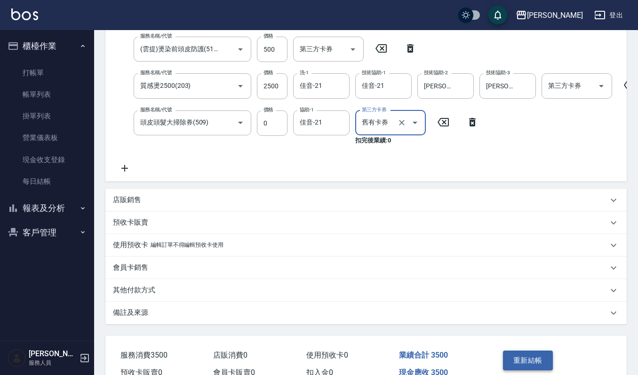
click at [527, 368] on button "重新結帳" at bounding box center [528, 361] width 50 height 20
